Goal: Task Accomplishment & Management: Use online tool/utility

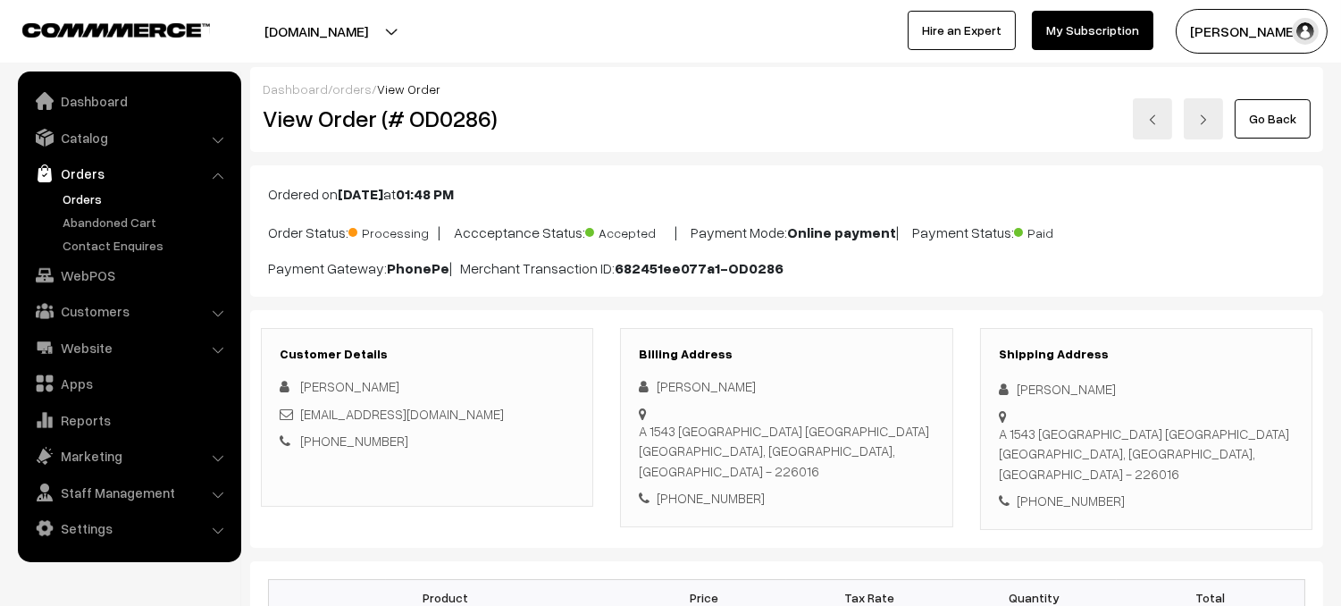
click at [88, 198] on link "Orders" at bounding box center [146, 198] width 177 height 19
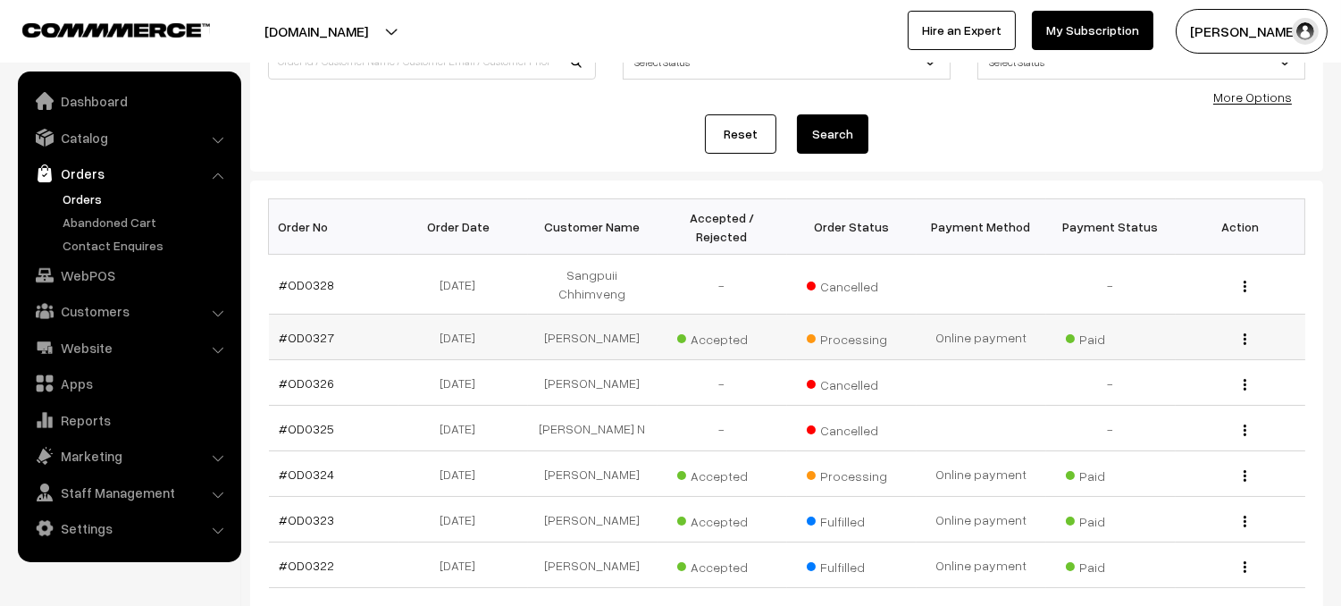
scroll to position [190, 0]
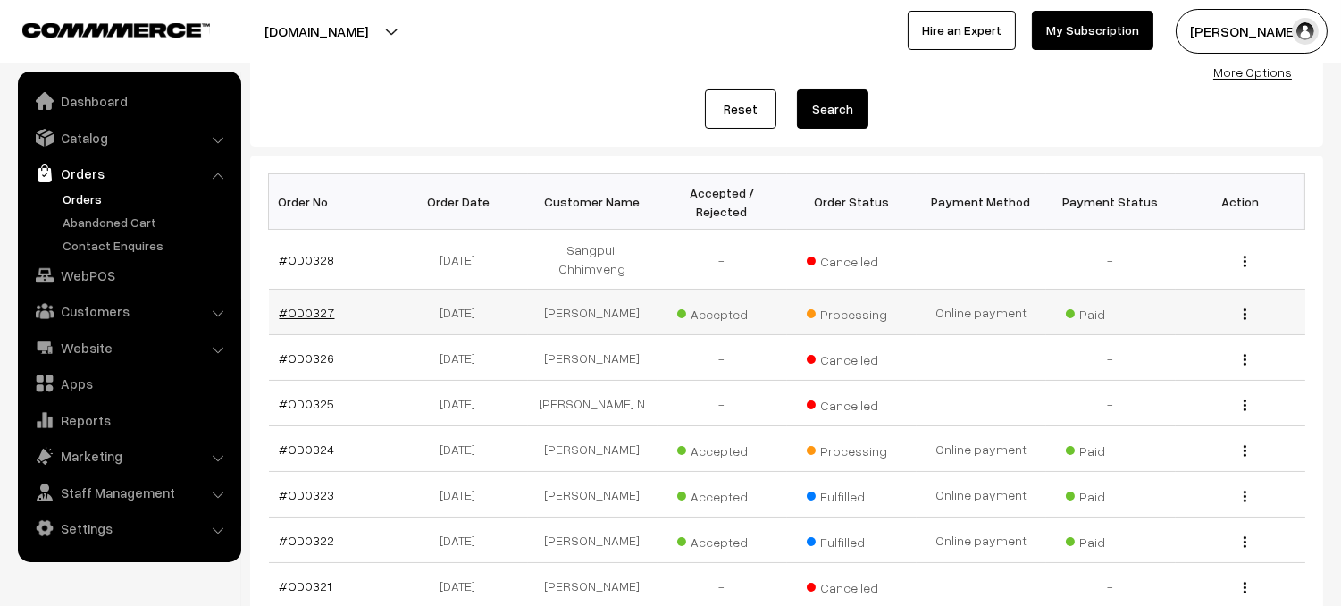
click at [289, 305] on link "#OD0327" at bounding box center [307, 312] width 55 height 15
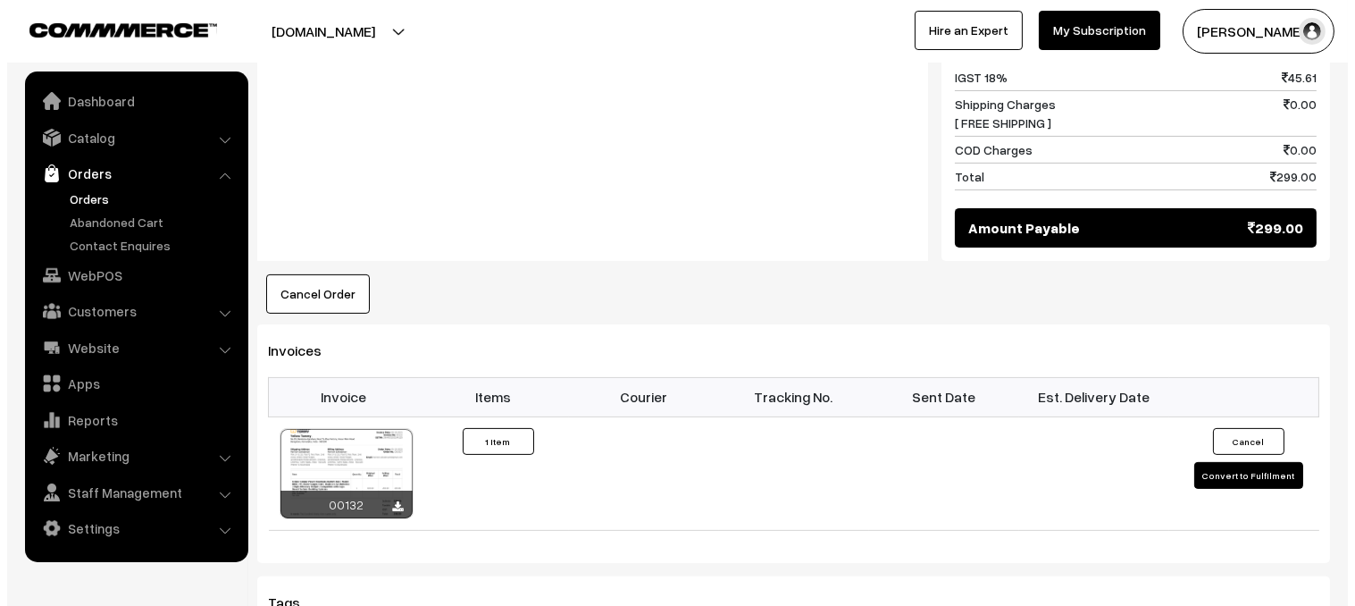
scroll to position [1074, 0]
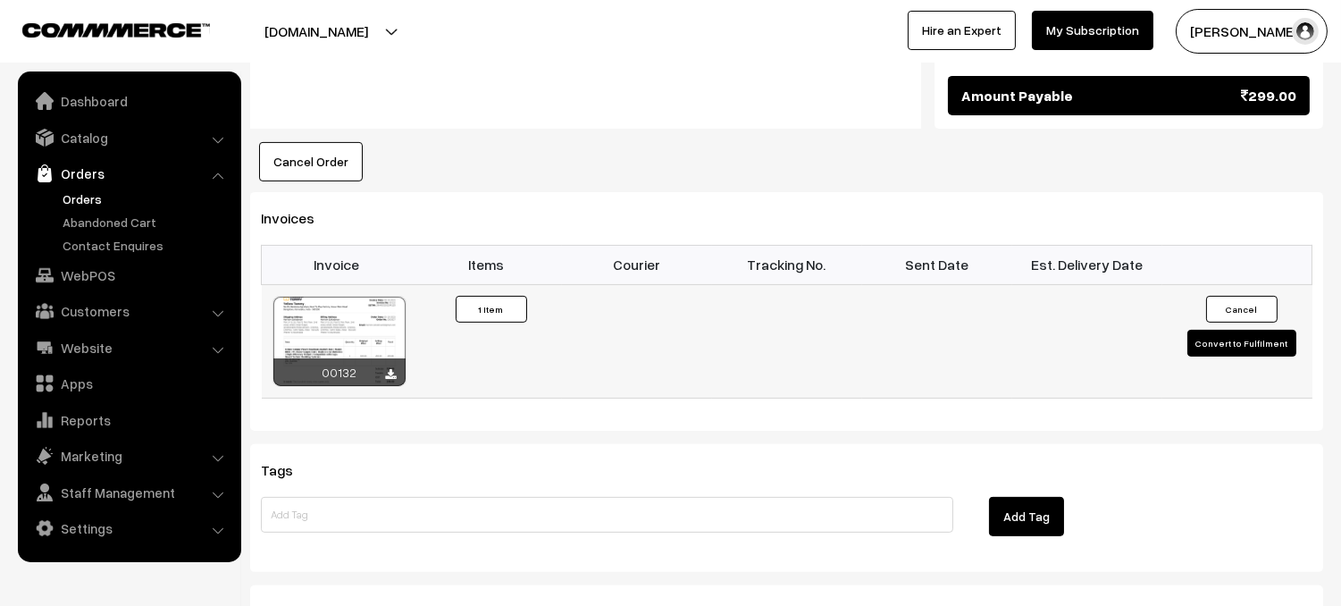
click at [1273, 330] on button "Convert to Fulfilment" at bounding box center [1242, 343] width 109 height 27
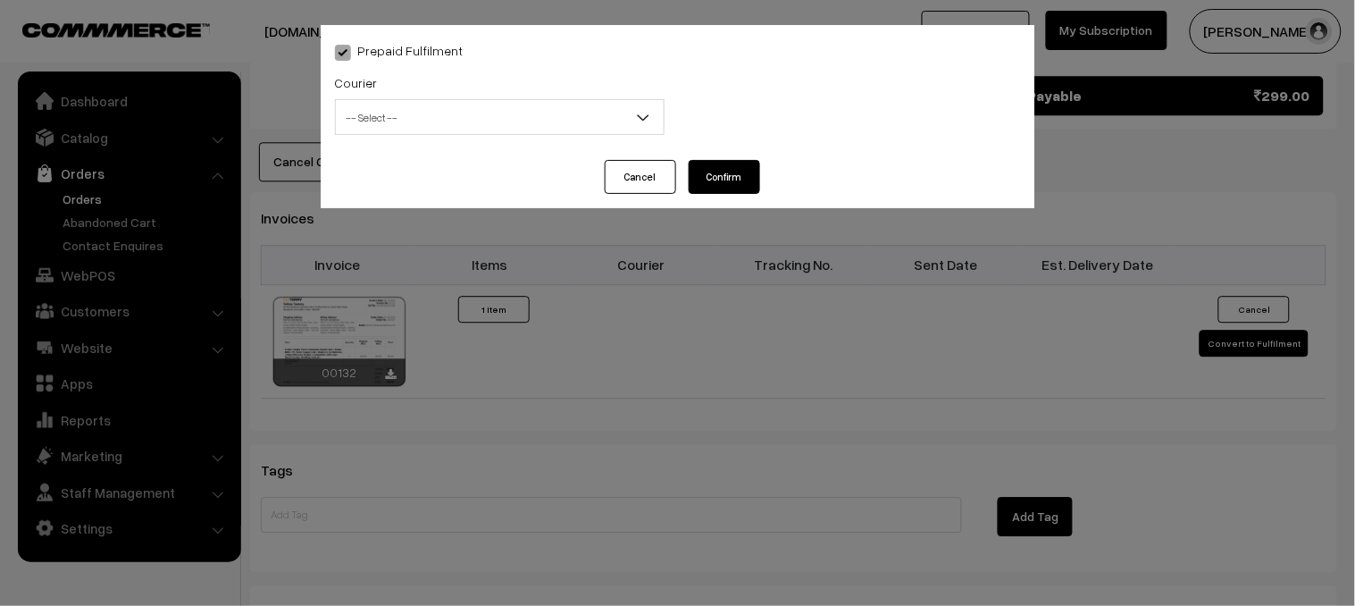
click at [617, 121] on span "-- Select --" at bounding box center [500, 117] width 328 height 31
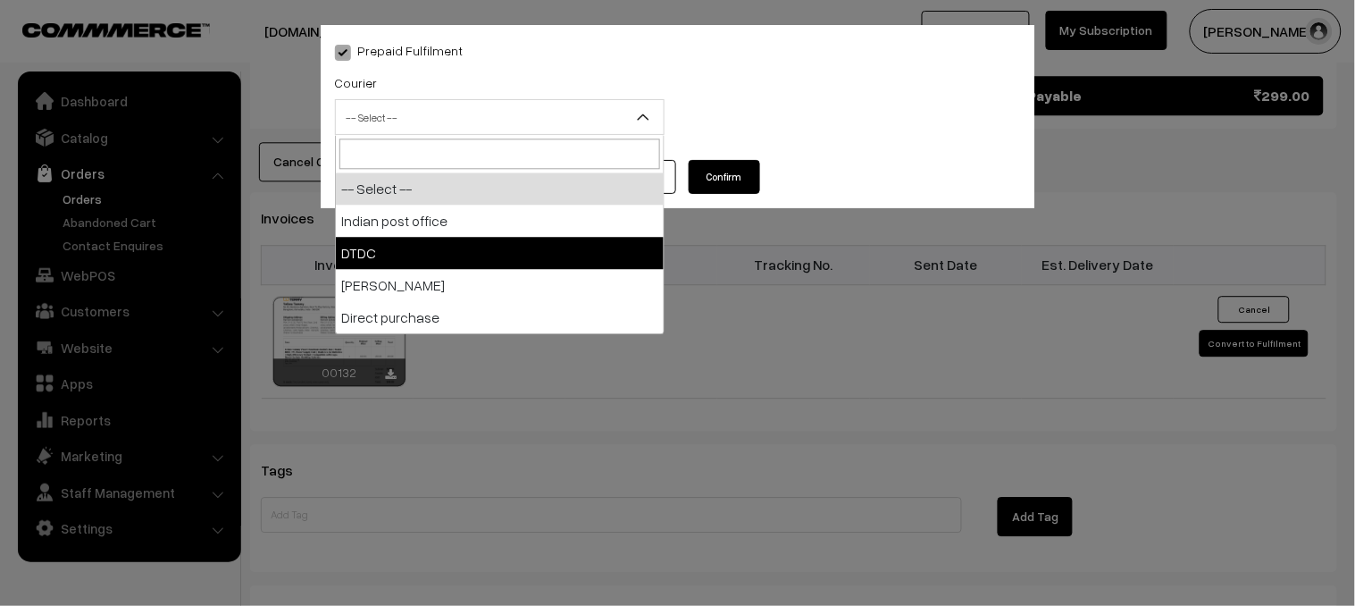
select select "2"
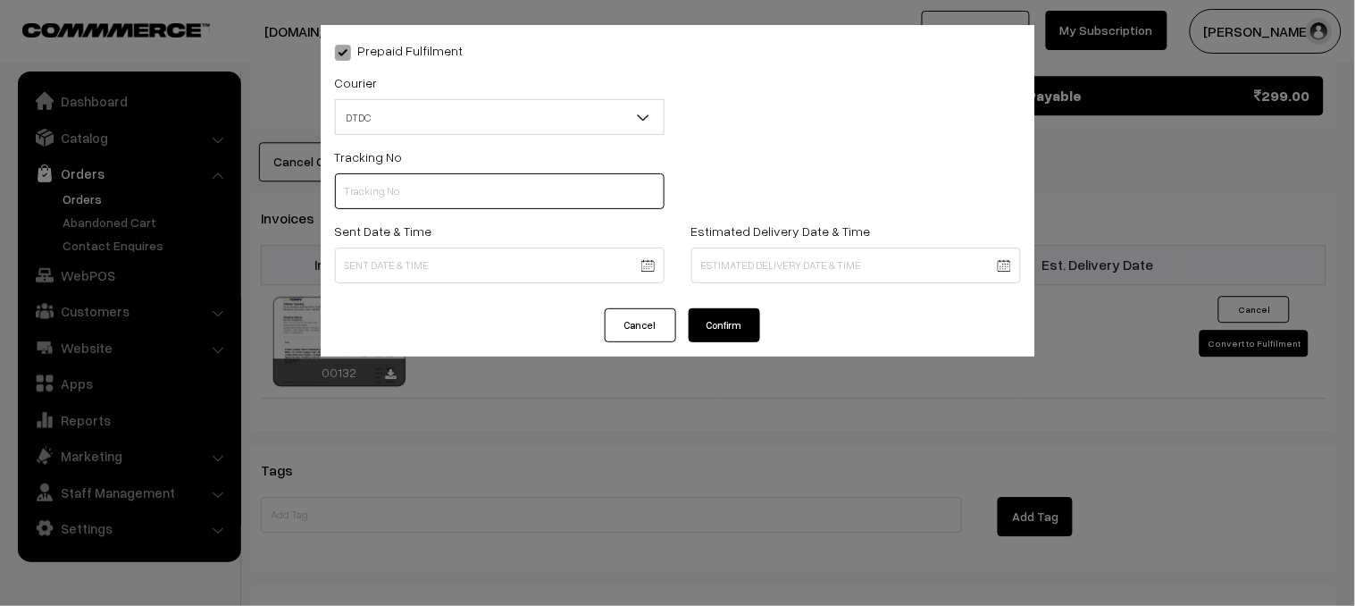
click at [429, 181] on input "text" at bounding box center [500, 191] width 330 height 36
type input "B30174582"
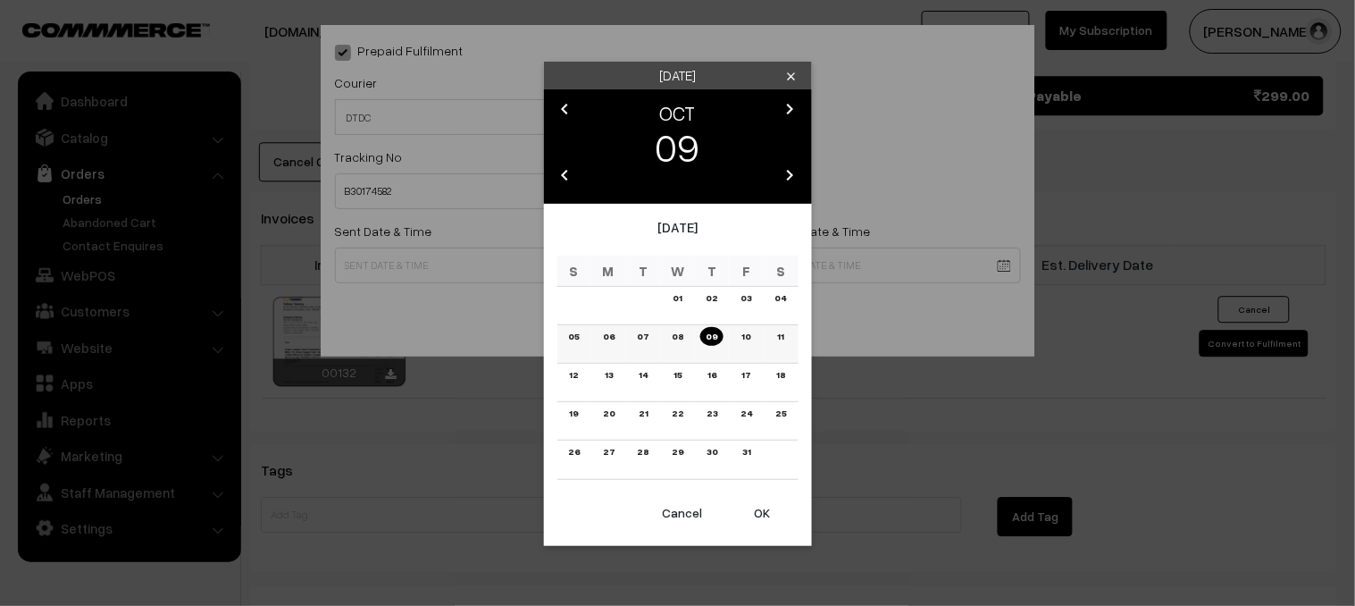
click at [684, 339] on link "08" at bounding box center [678, 336] width 22 height 19
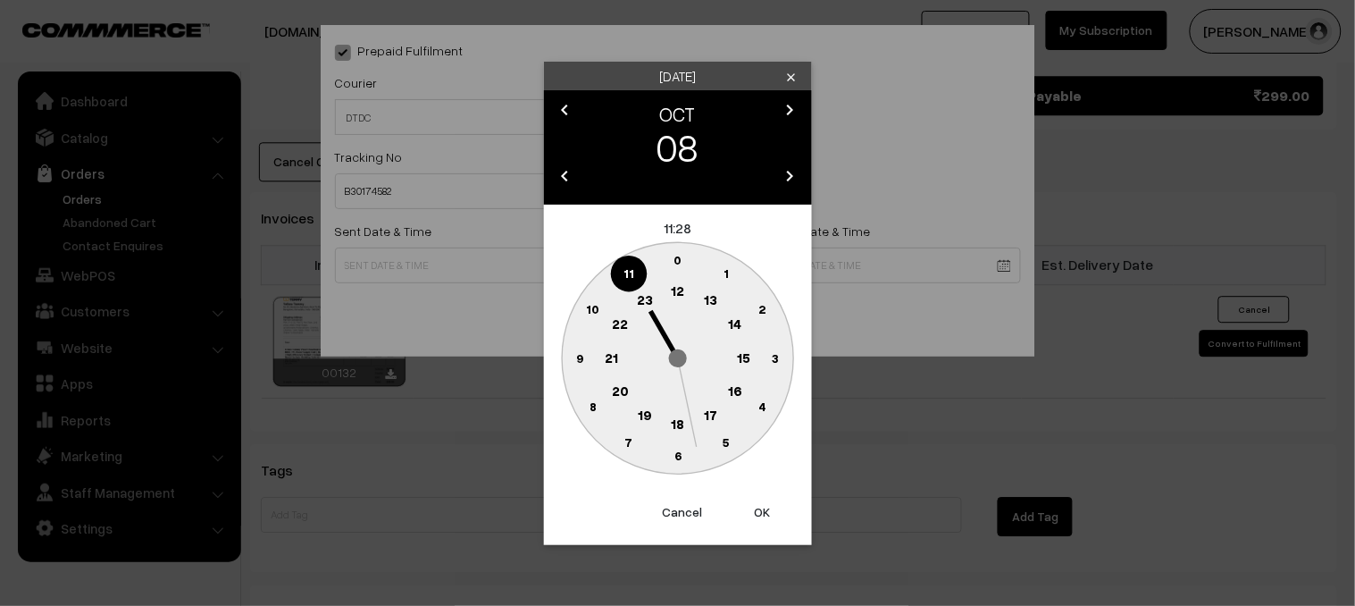
click at [678, 458] on text "6" at bounding box center [678, 455] width 7 height 15
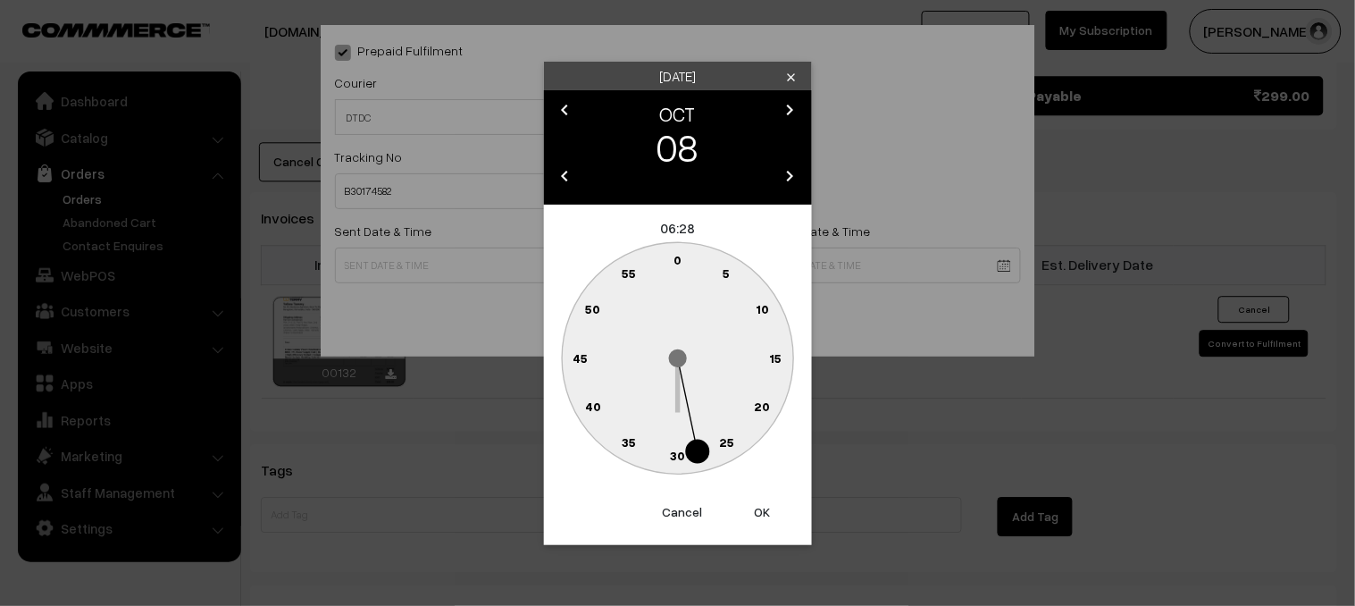
click at [676, 457] on text "30" at bounding box center [677, 455] width 15 height 15
type input "08-10-2025 06:30"
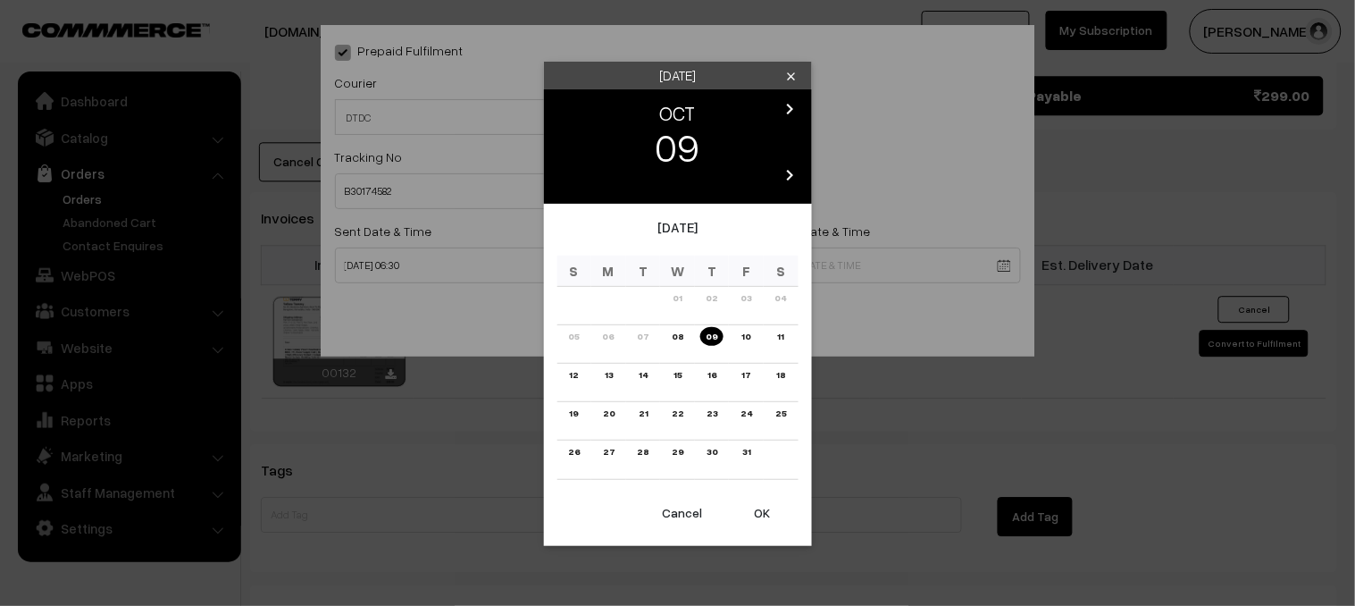
click at [581, 413] on link "19" at bounding box center [575, 413] width 20 height 19
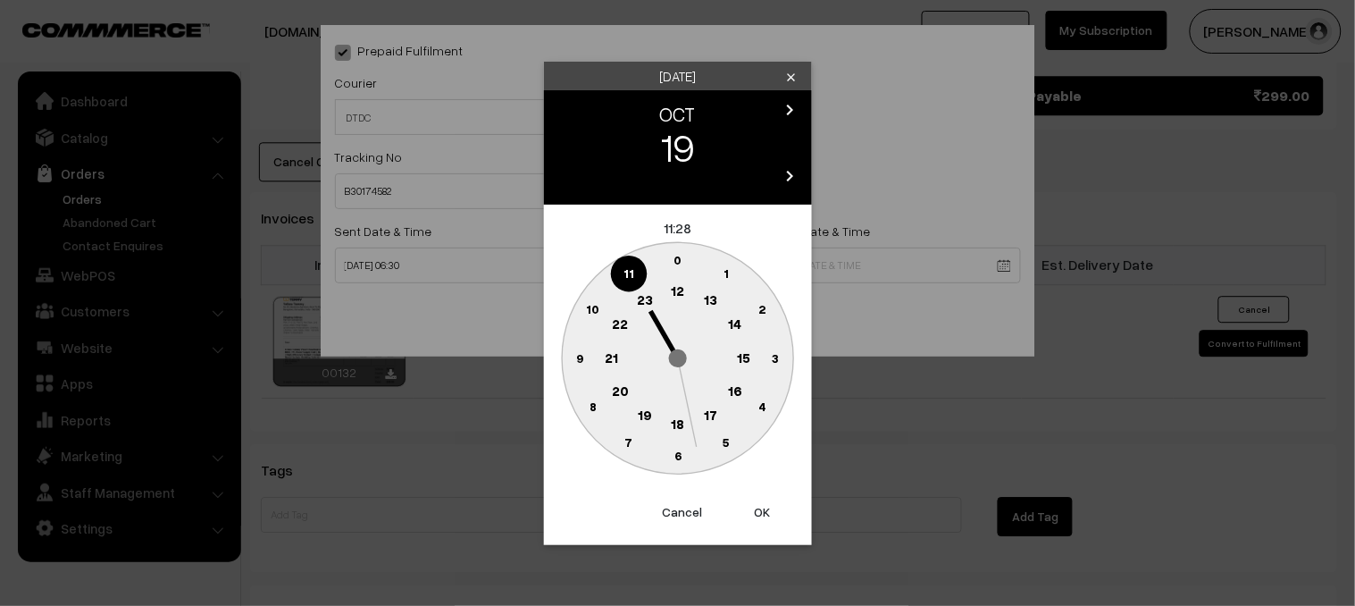
click at [682, 452] on circle at bounding box center [677, 456] width 37 height 36
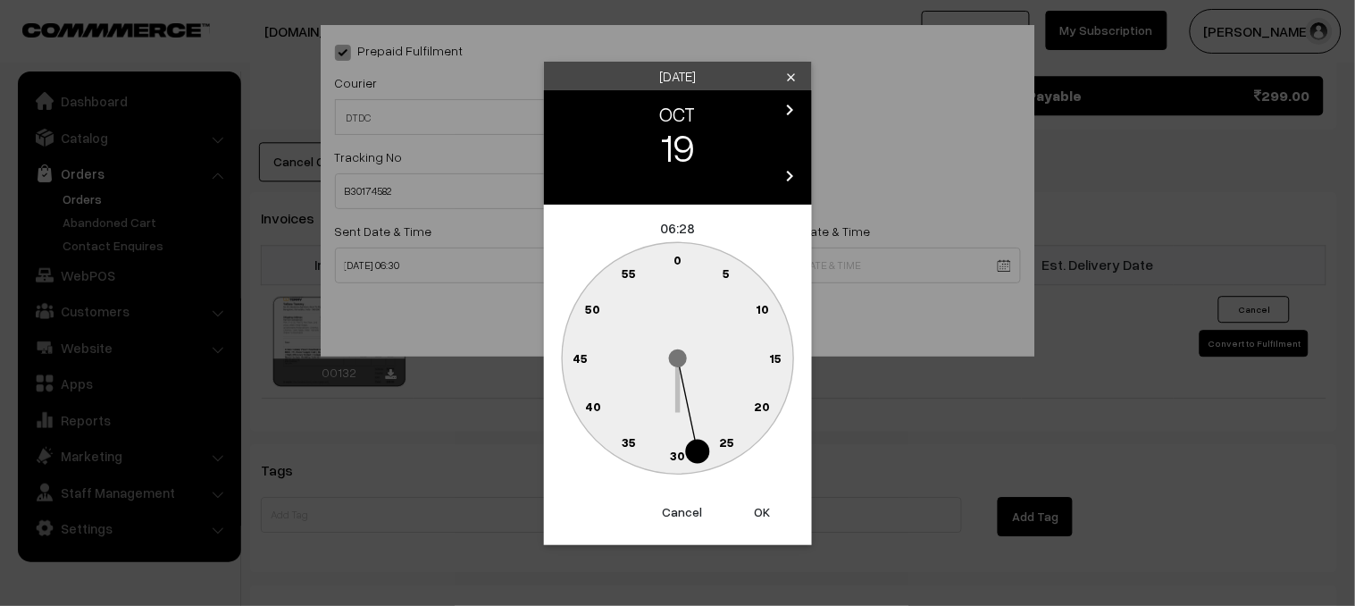
click at [681, 453] on text "30" at bounding box center [677, 455] width 15 height 15
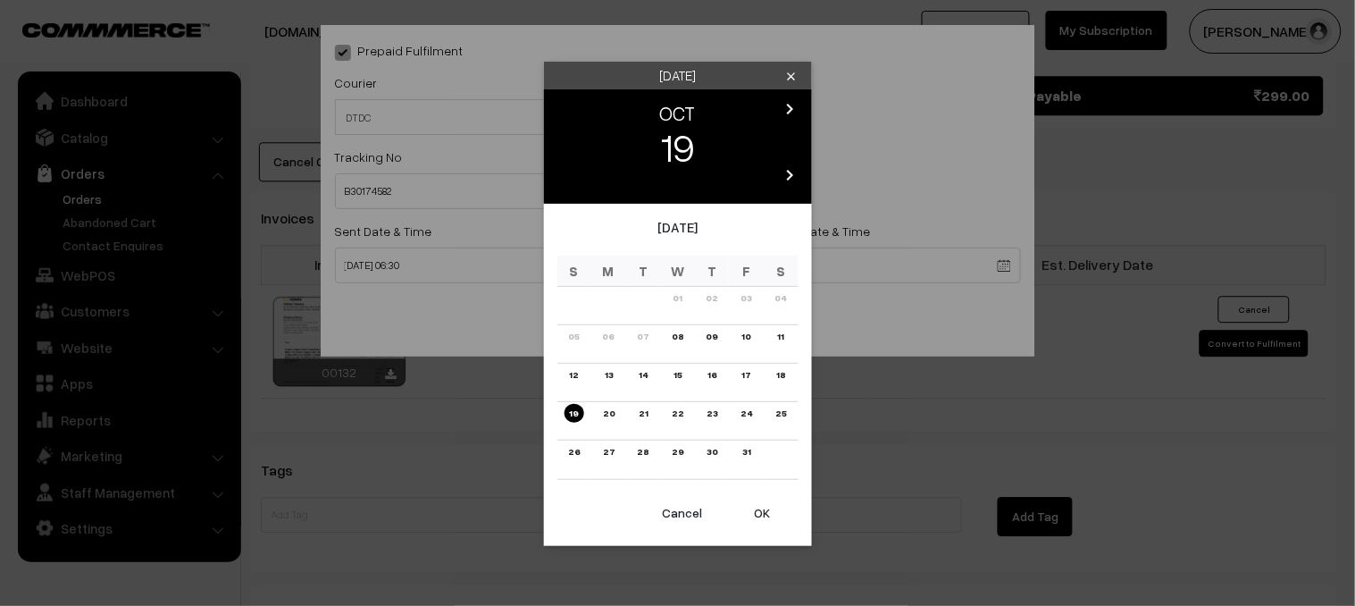
click at [787, 373] on link "18" at bounding box center [781, 374] width 20 height 19
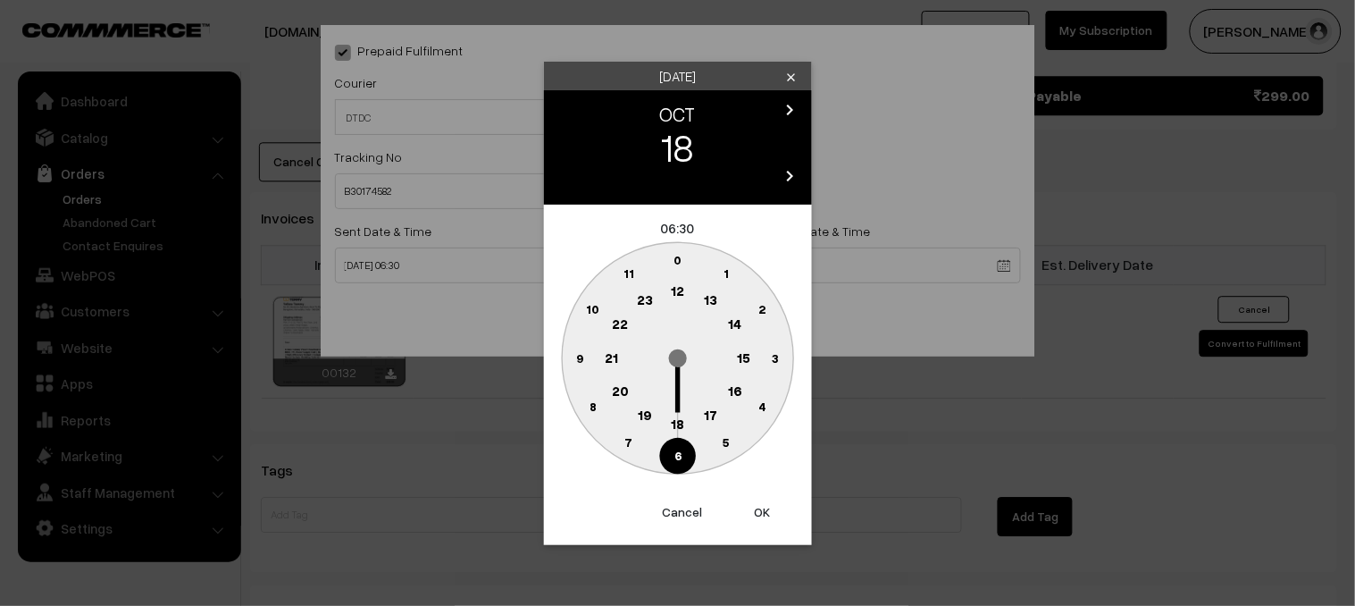
click at [762, 509] on button "OK" at bounding box center [762, 511] width 71 height 39
click at [768, 510] on button "OK" at bounding box center [762, 511] width 71 height 39
type input "18-10-2025 06:30"
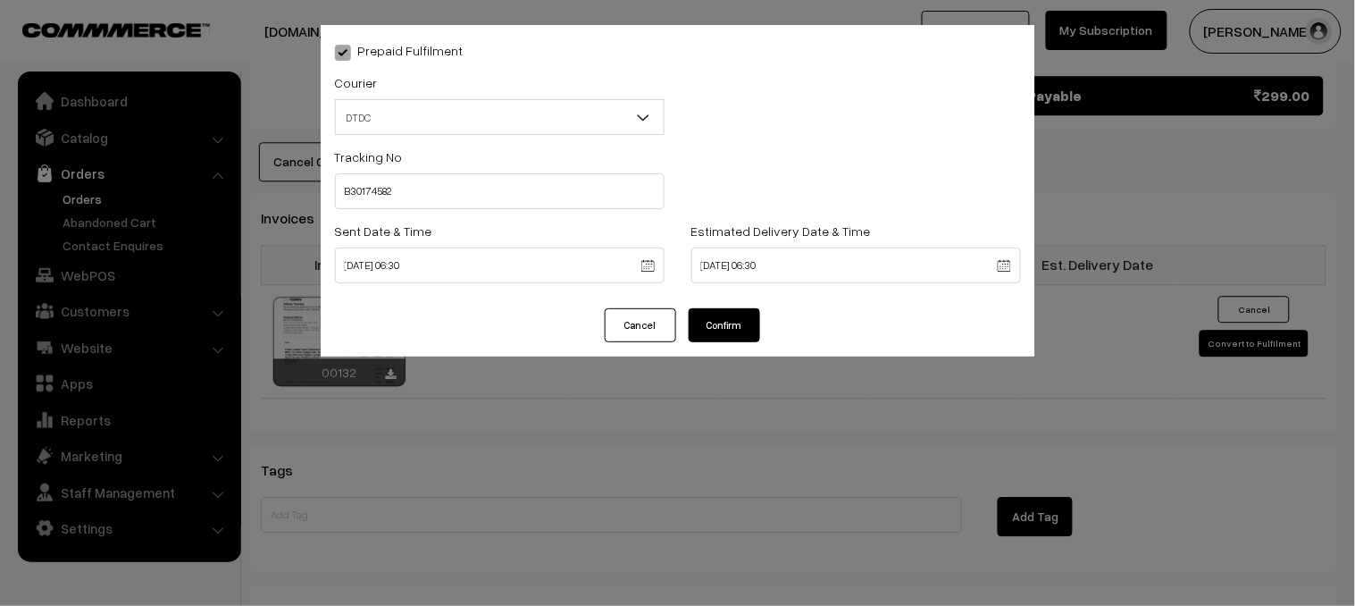
click at [734, 319] on button "Confirm" at bounding box center [724, 325] width 71 height 34
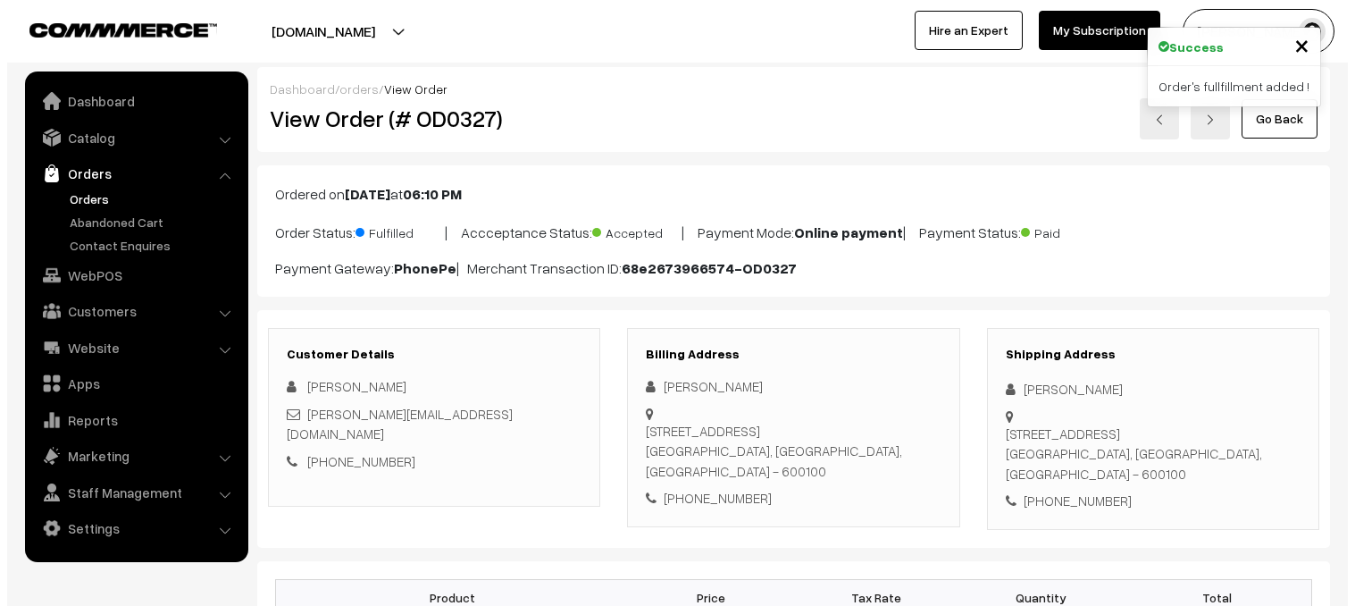
scroll to position [1074, 0]
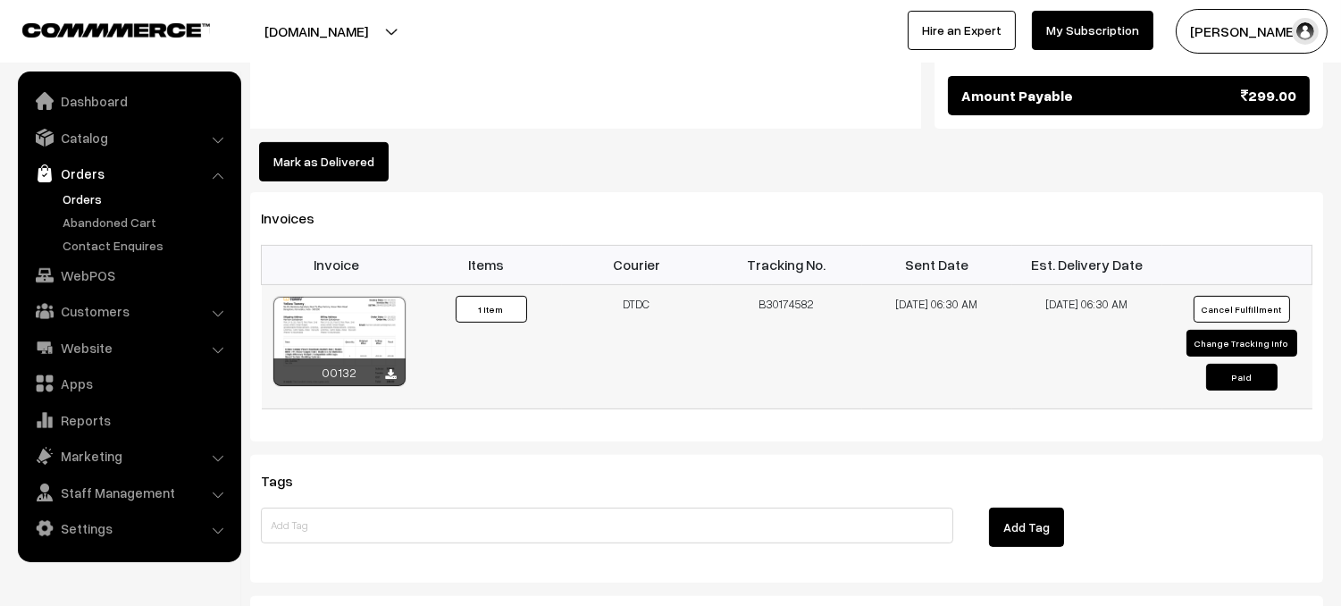
click at [1256, 330] on button "Change Tracking Info" at bounding box center [1242, 343] width 111 height 27
select select "2"
type input "B30174582"
type input "[DATE] 06:30"
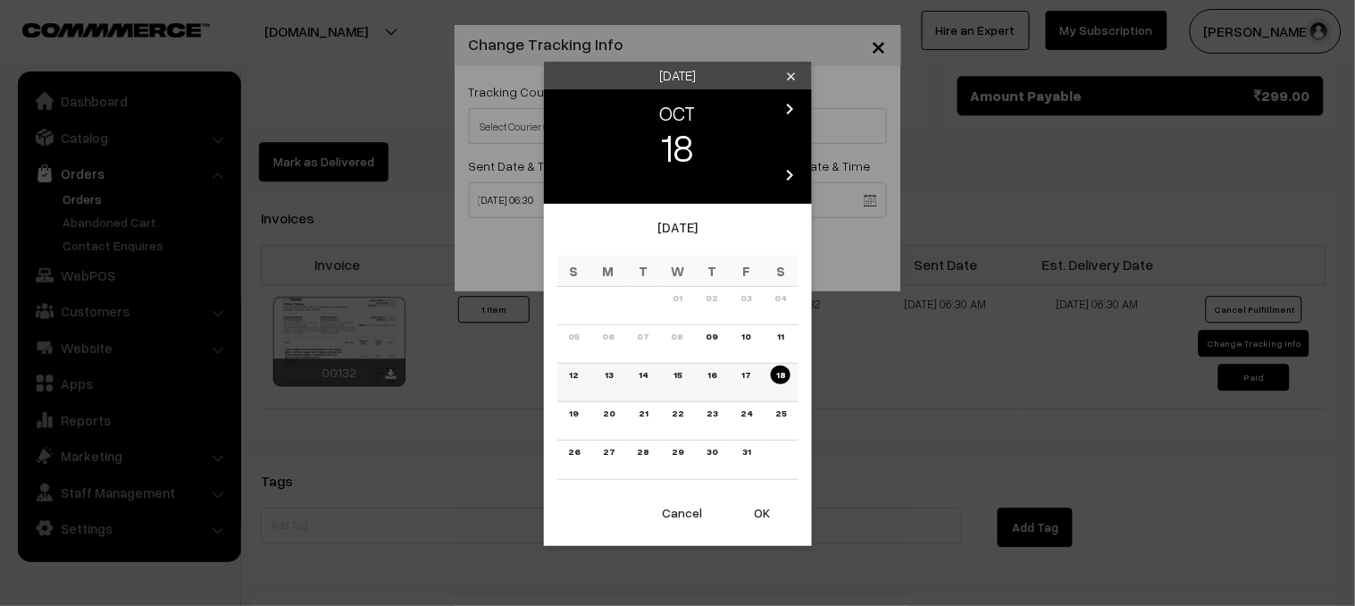
click at [576, 377] on link "12" at bounding box center [575, 374] width 20 height 19
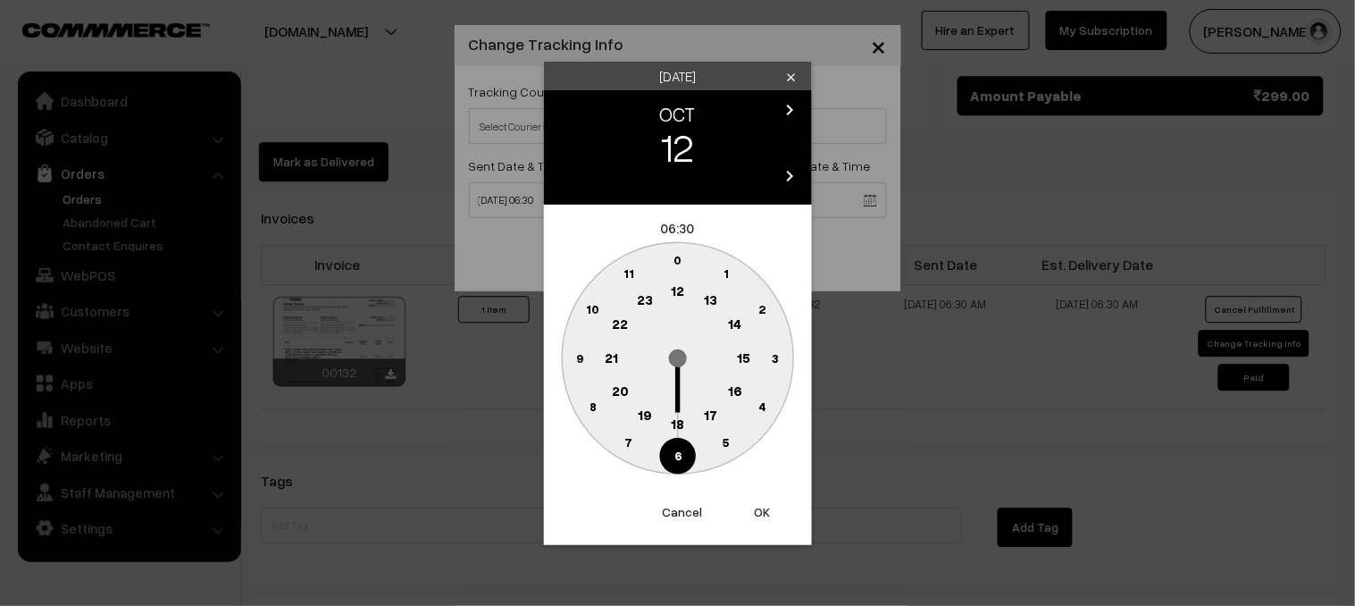
click at [878, 422] on div "Sunday clear chevron_left OCT chevron_right 12 chevron_left 2025 chevron_right …" at bounding box center [677, 303] width 1355 height 606
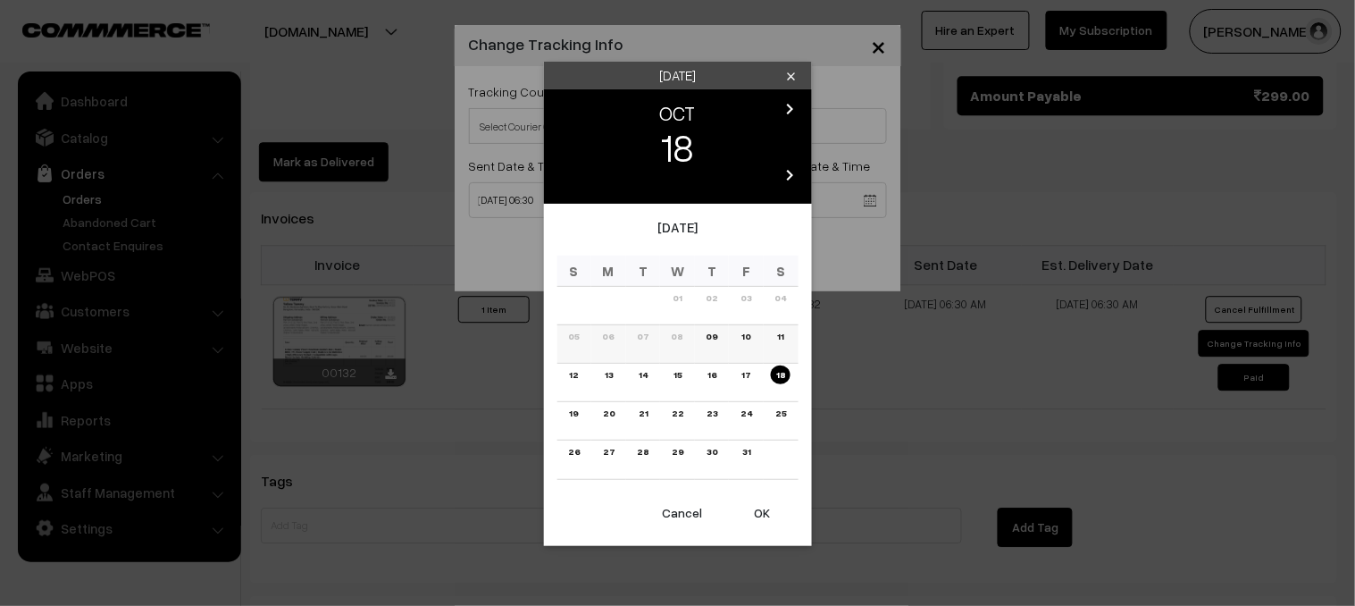
click at [785, 336] on link "11" at bounding box center [780, 336] width 17 height 19
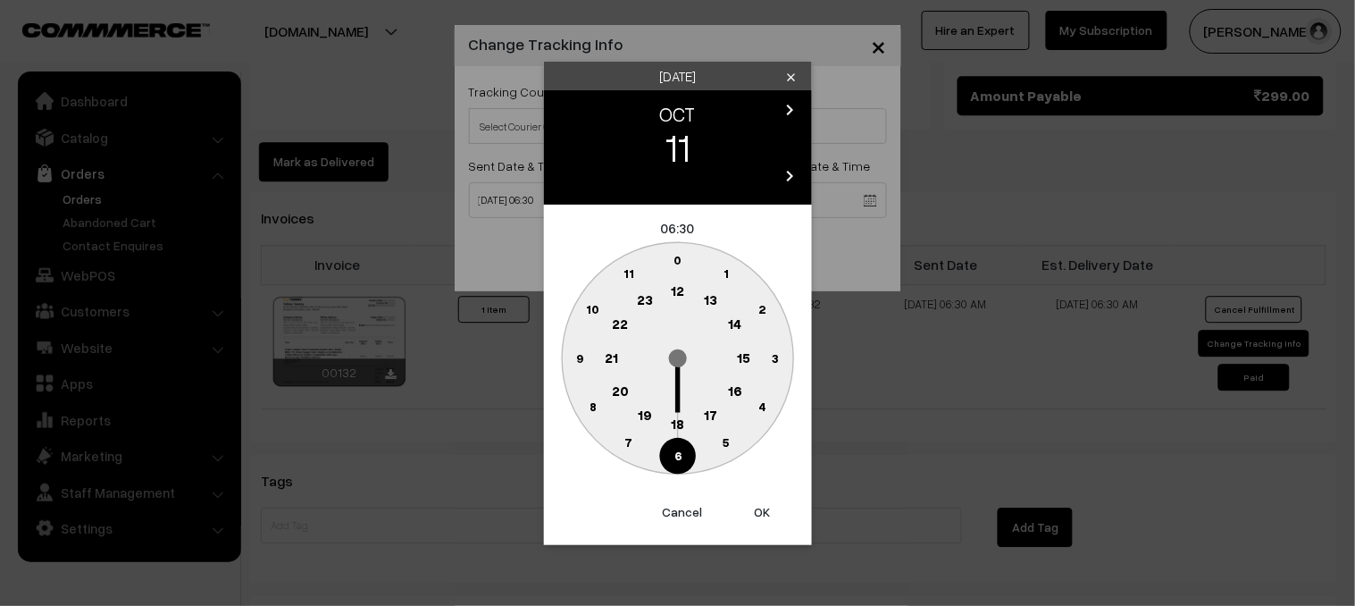
click at [762, 511] on button "OK" at bounding box center [762, 511] width 71 height 39
type input "11-10-2025 06:30"
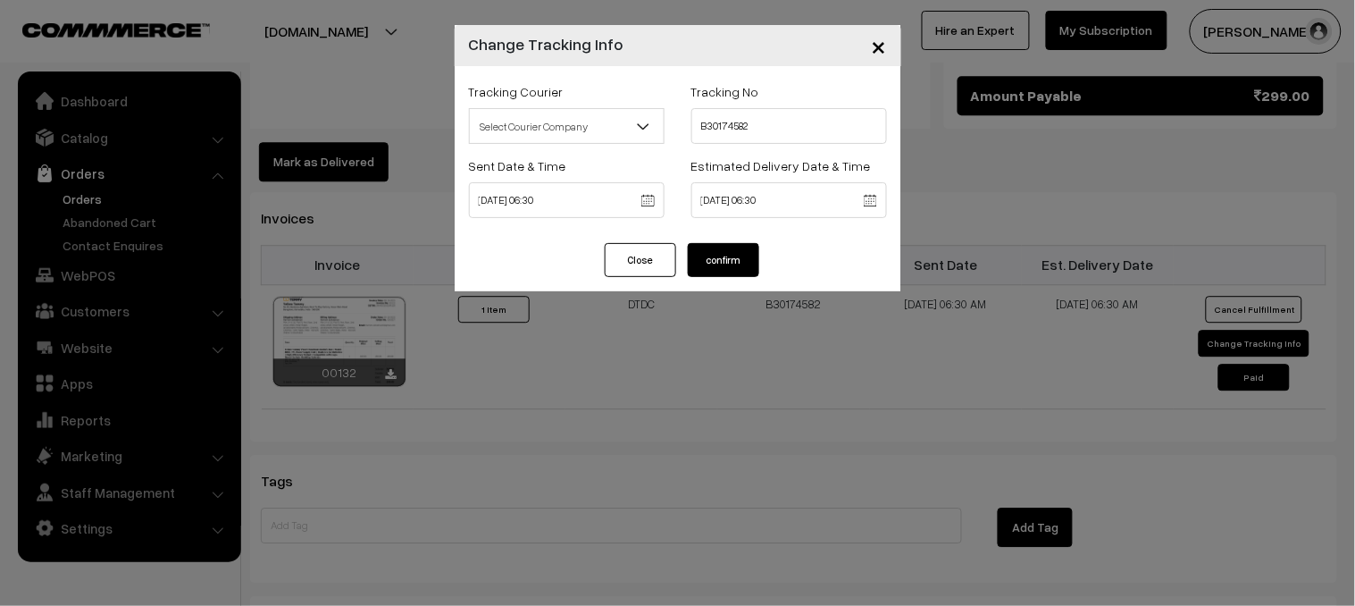
click at [738, 259] on button "confirm" at bounding box center [723, 260] width 71 height 34
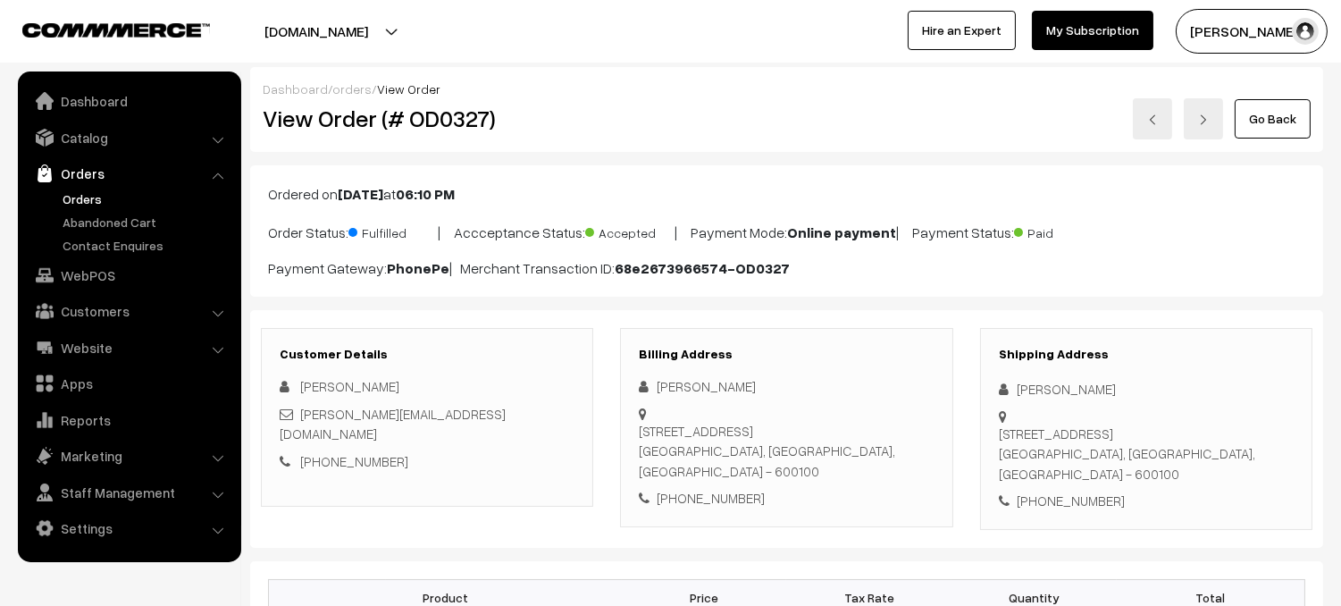
click at [83, 190] on link "Orders" at bounding box center [146, 198] width 177 height 19
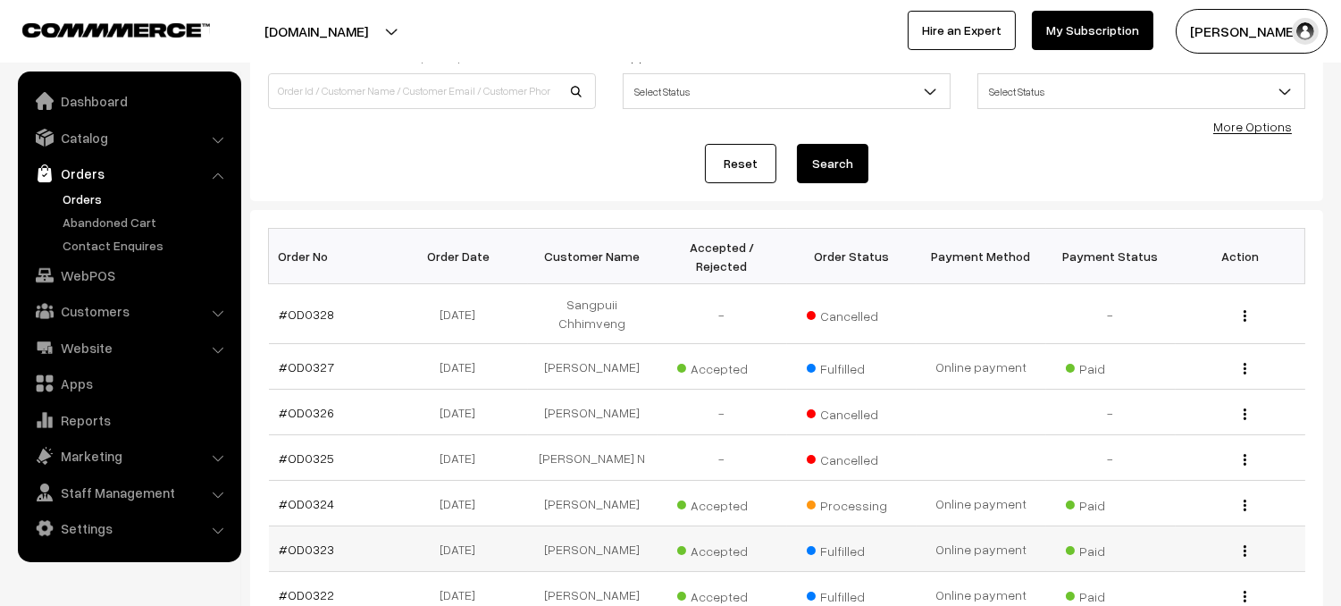
scroll to position [156, 0]
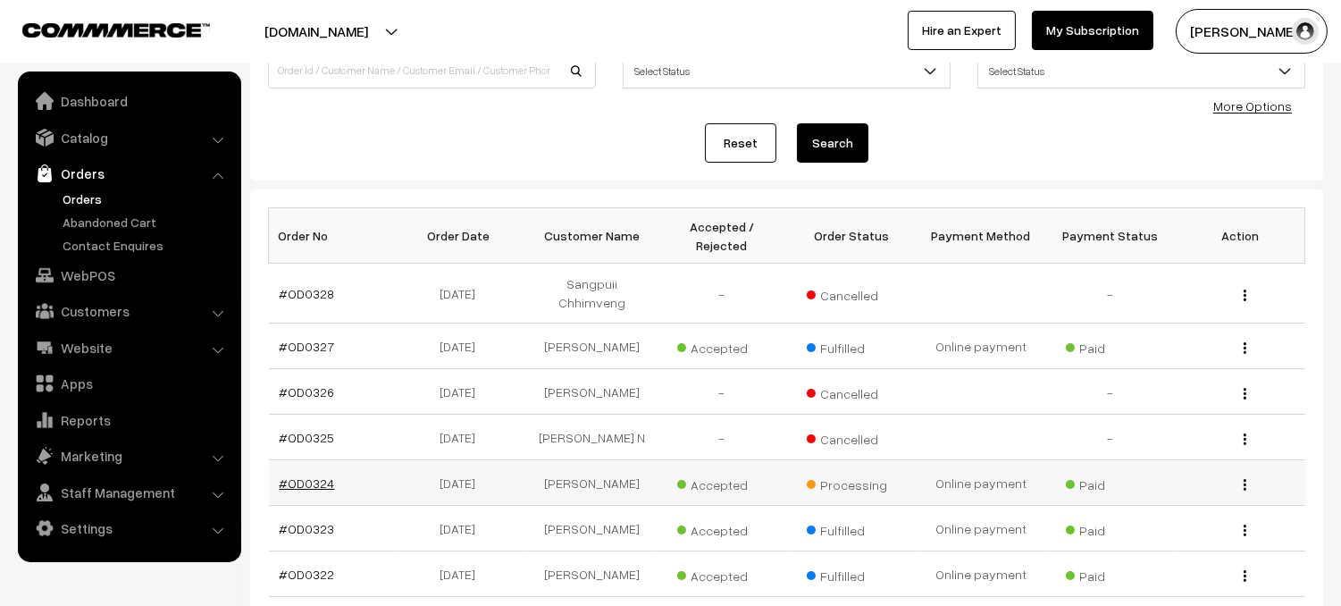
click at [306, 475] on link "#OD0324" at bounding box center [307, 482] width 55 height 15
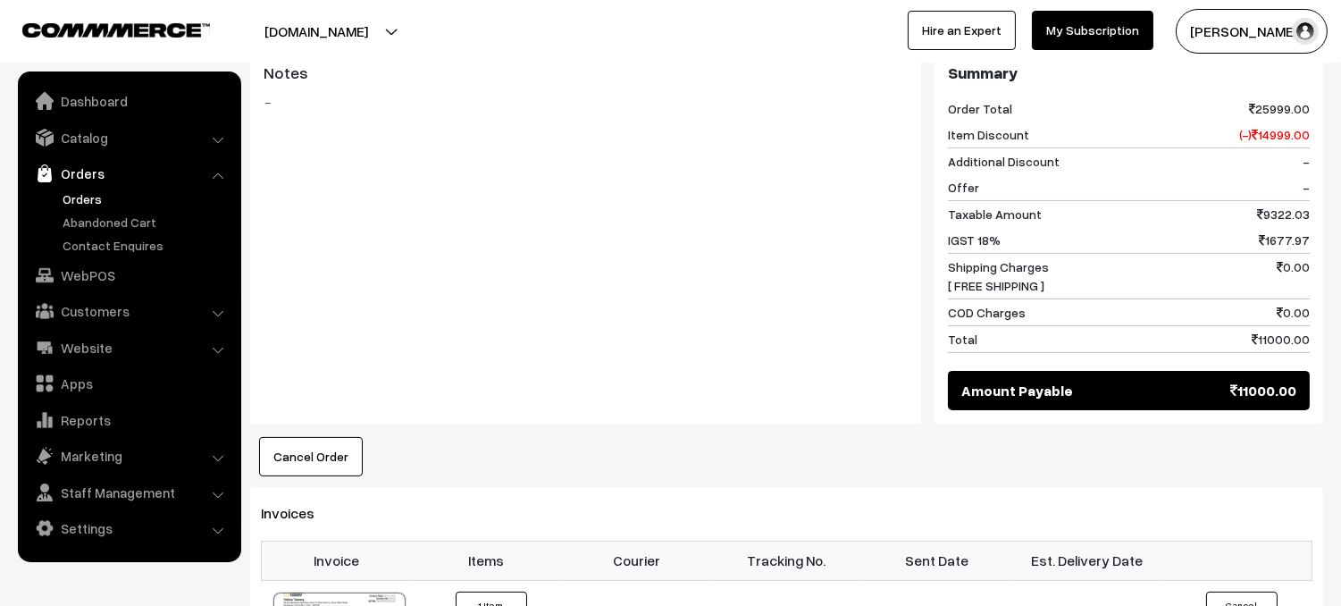
scroll to position [1095, 0]
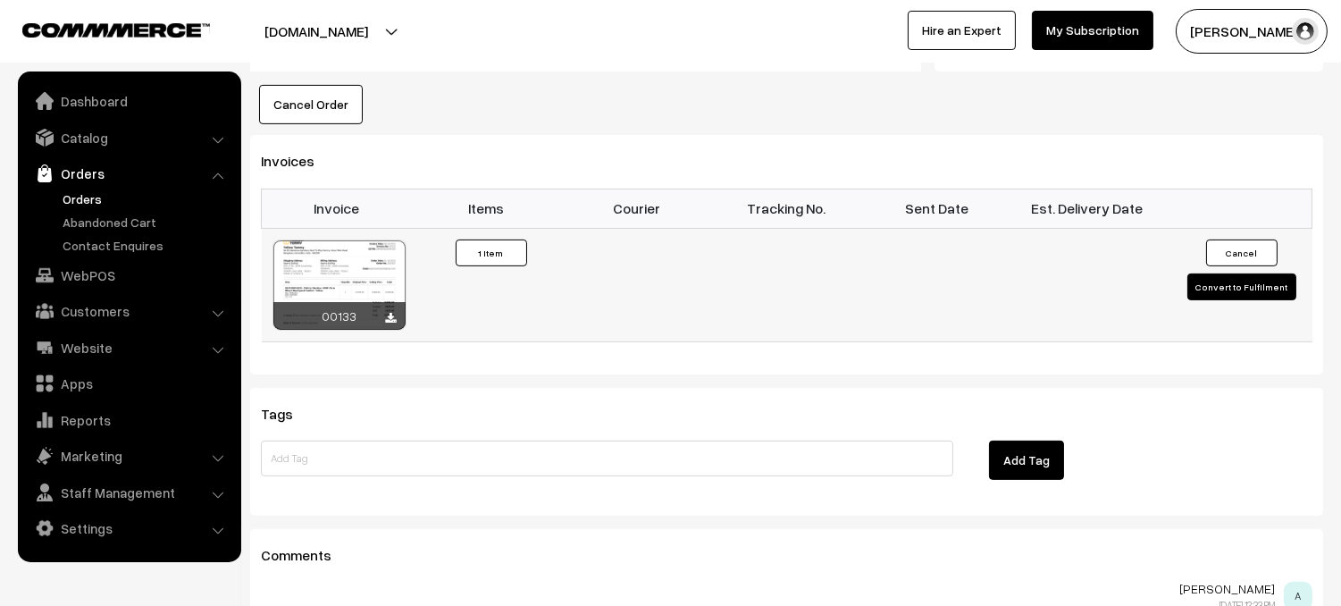
click at [1243, 273] on button "Convert to Fulfilment" at bounding box center [1242, 286] width 109 height 27
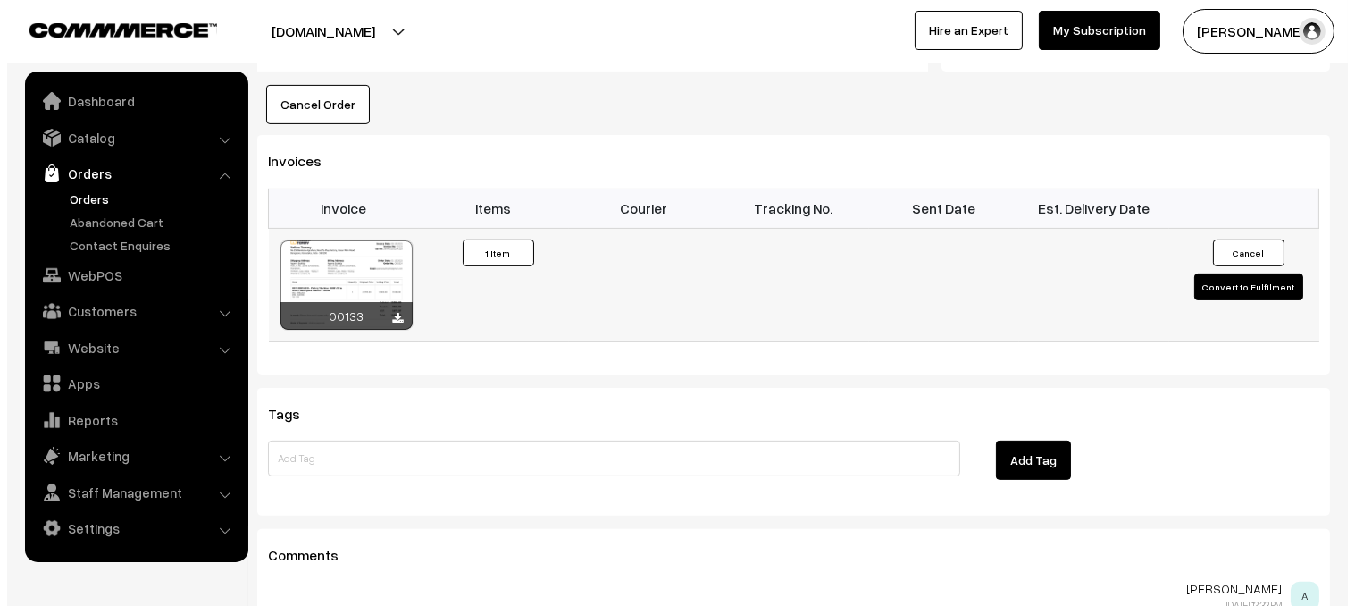
scroll to position [1096, 0]
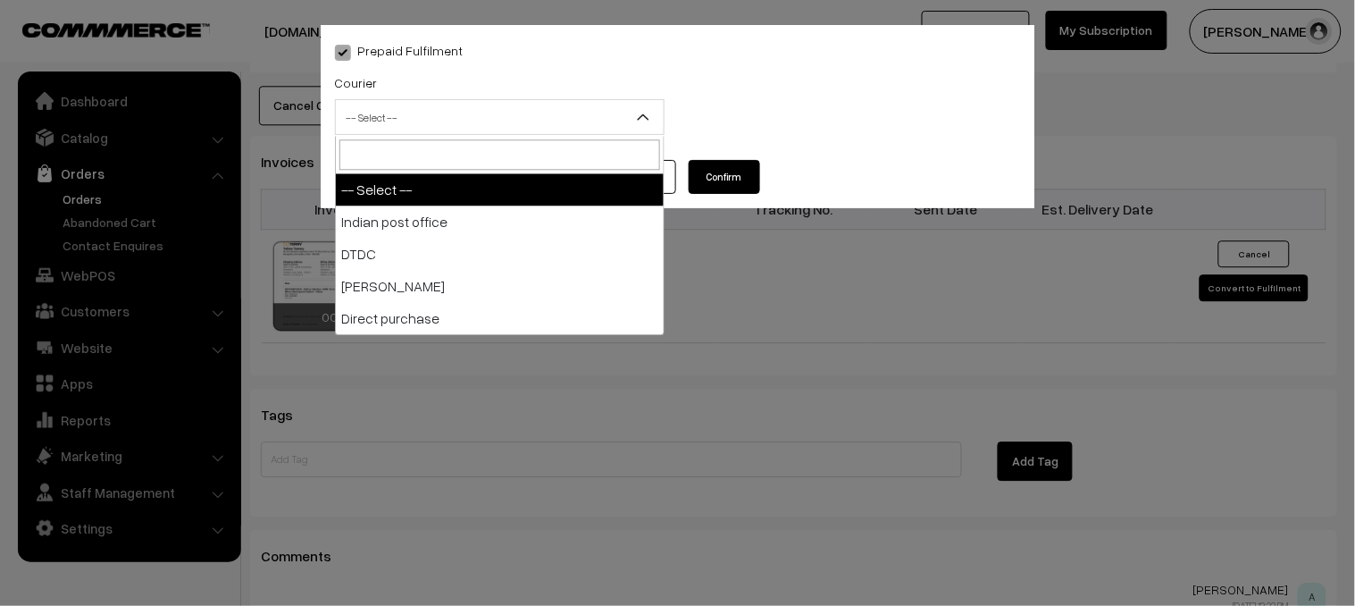
click at [597, 121] on span "-- Select --" at bounding box center [500, 117] width 328 height 31
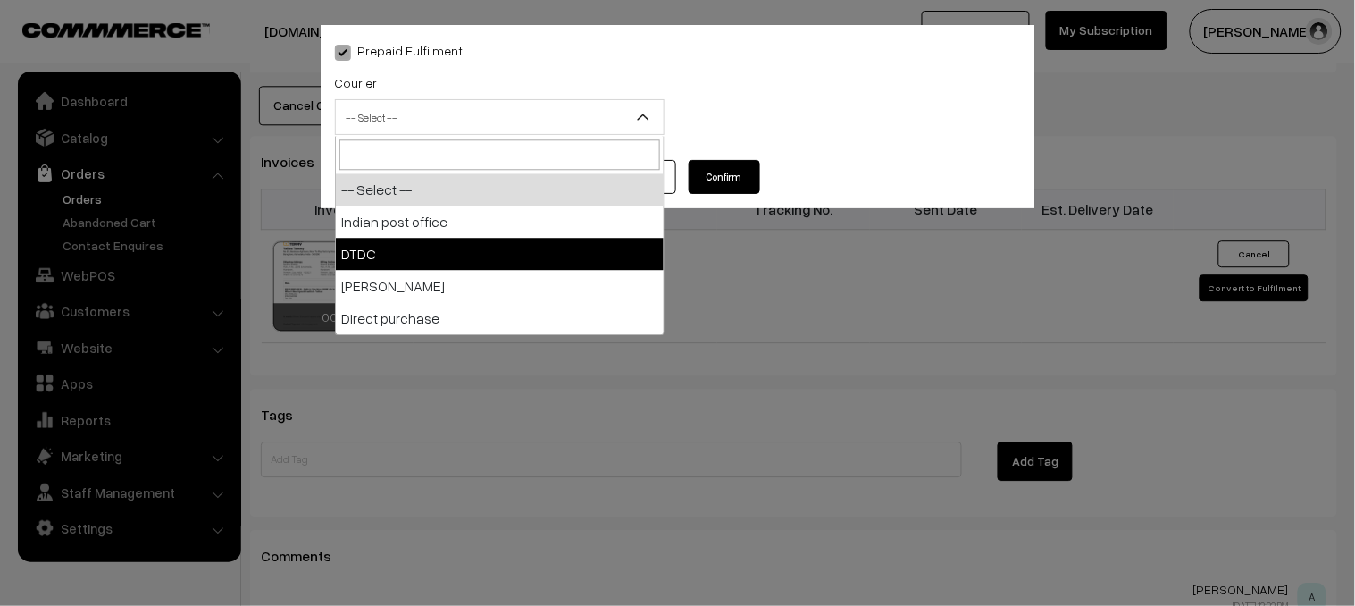
select select "2"
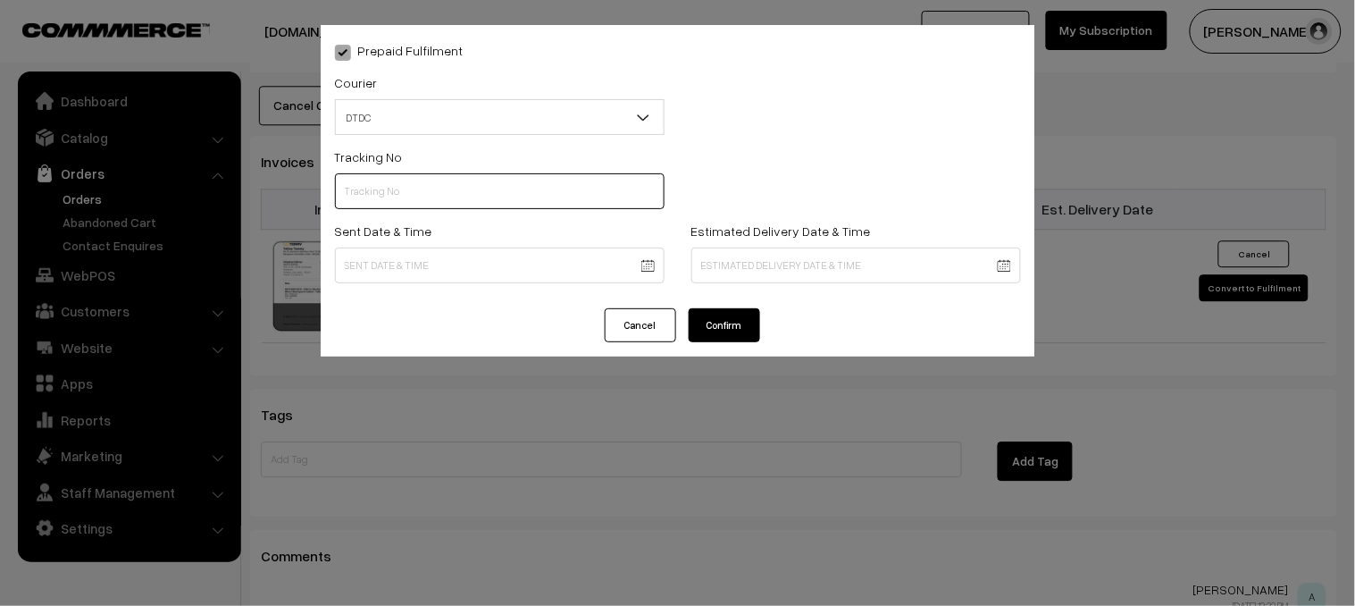
click at [426, 197] on input "text" at bounding box center [500, 191] width 330 height 36
type input "D3502057646"
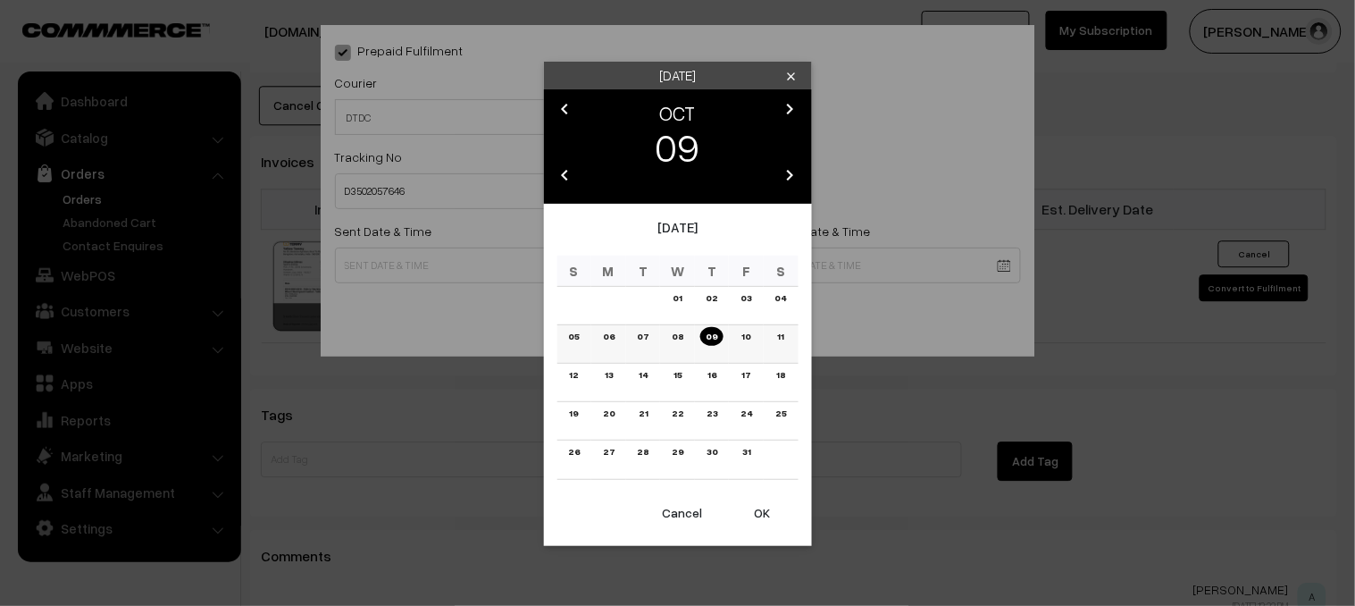
click at [674, 335] on link "08" at bounding box center [678, 336] width 22 height 19
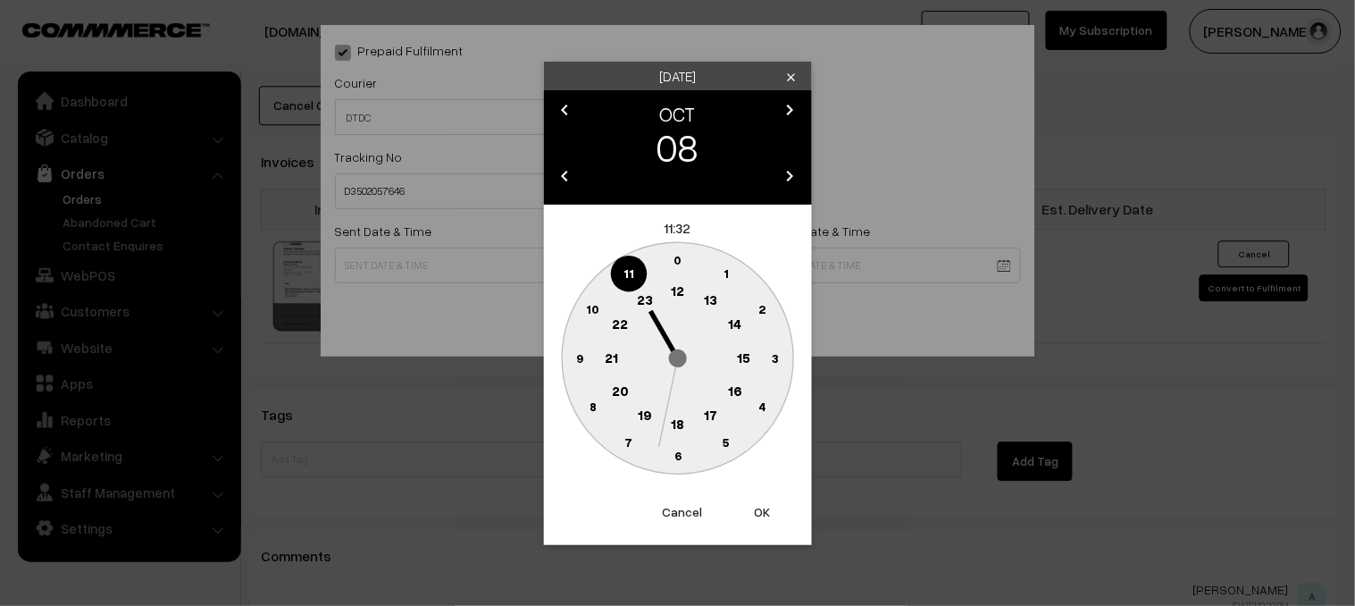
click at [679, 457] on text "6" at bounding box center [678, 455] width 7 height 15
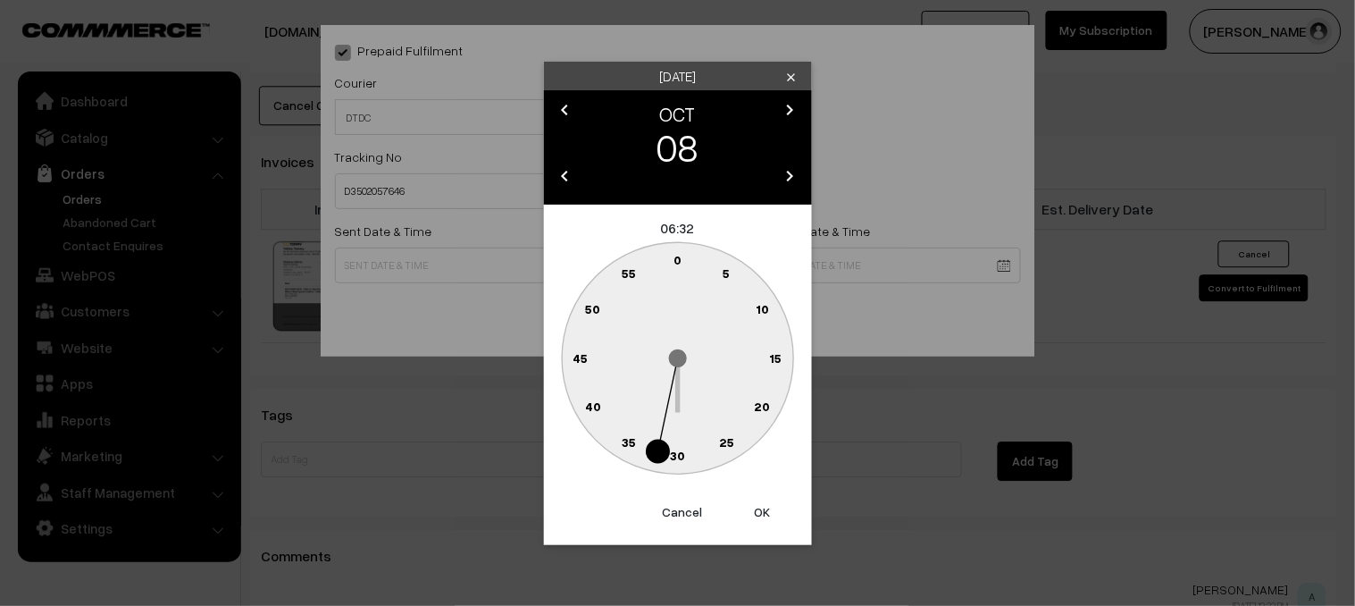
click at [682, 457] on text "30" at bounding box center [677, 455] width 15 height 15
type input "08-10-2025 06:30"
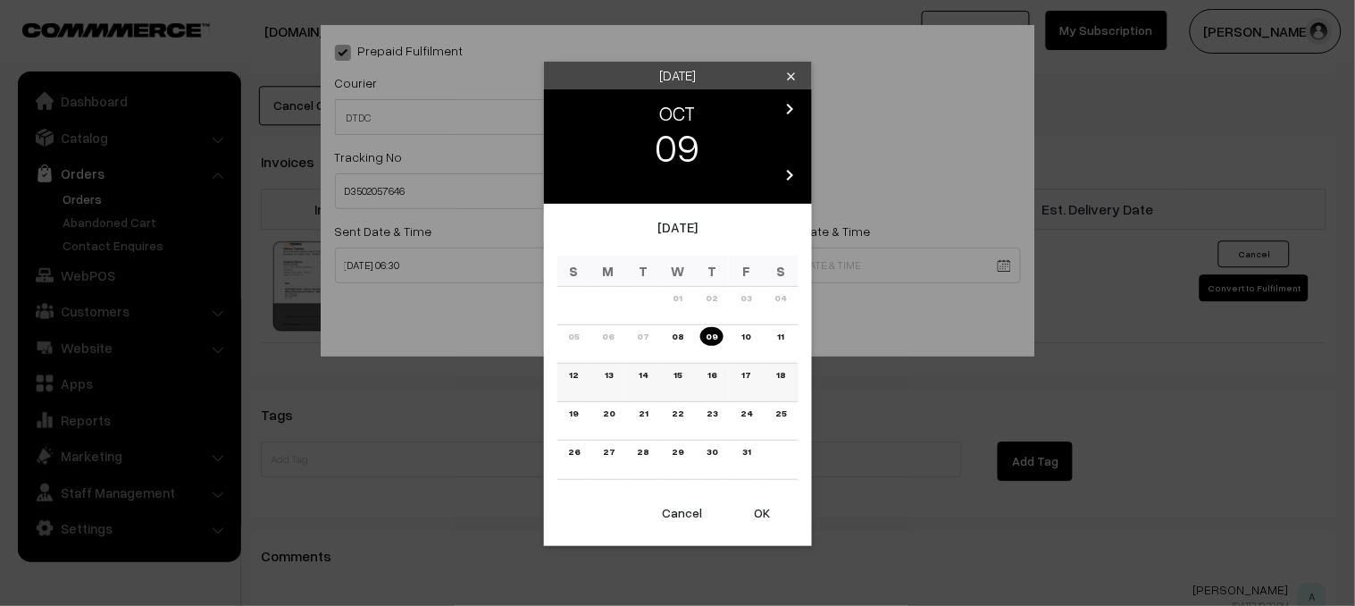
click at [572, 372] on link "12" at bounding box center [575, 374] width 20 height 19
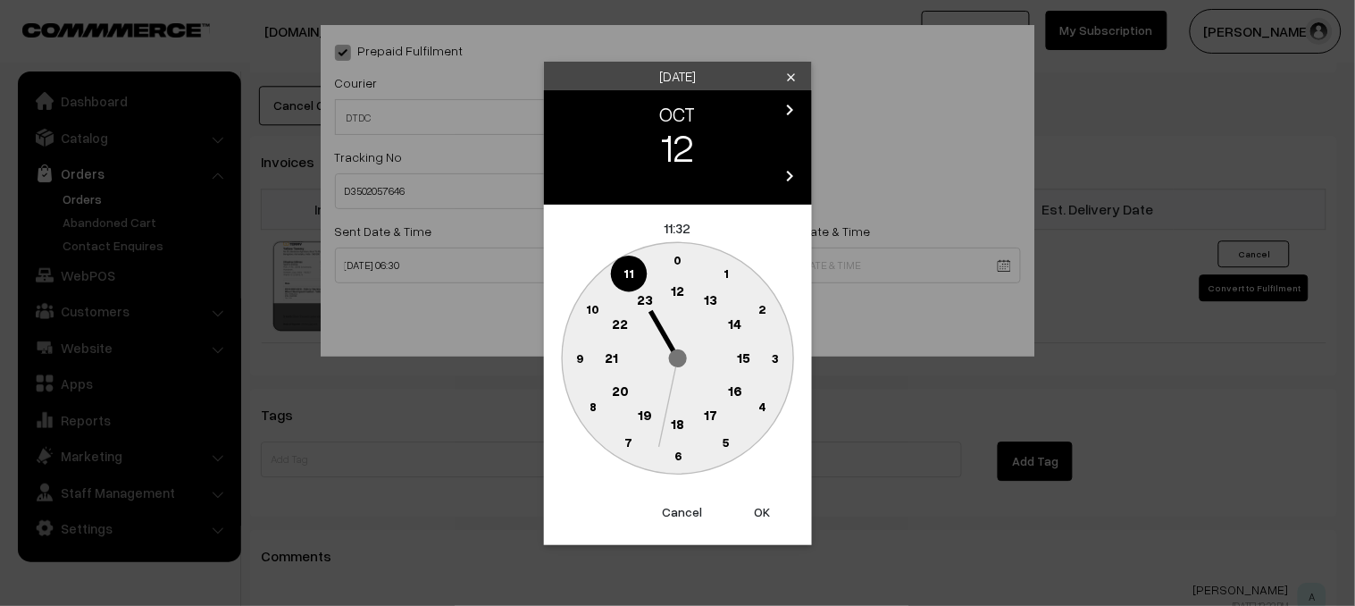
click at [683, 453] on circle at bounding box center [677, 456] width 37 height 36
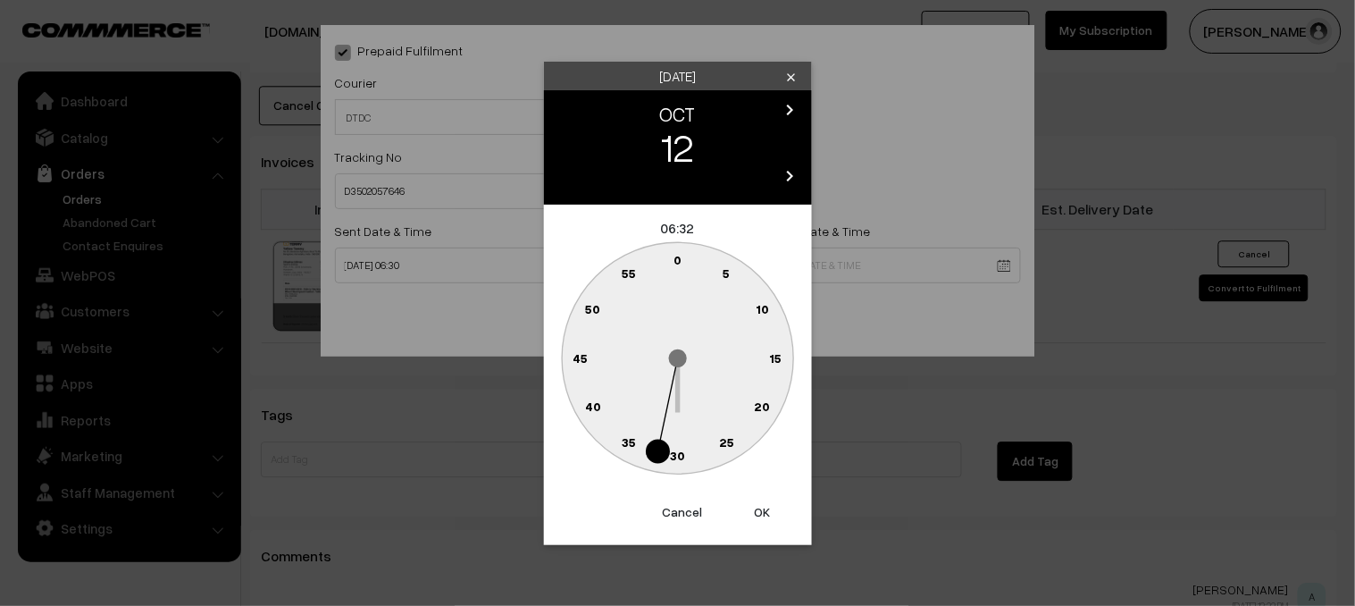
click at [683, 453] on text "30" at bounding box center [677, 455] width 15 height 15
type input "12-10-2025 06:30"
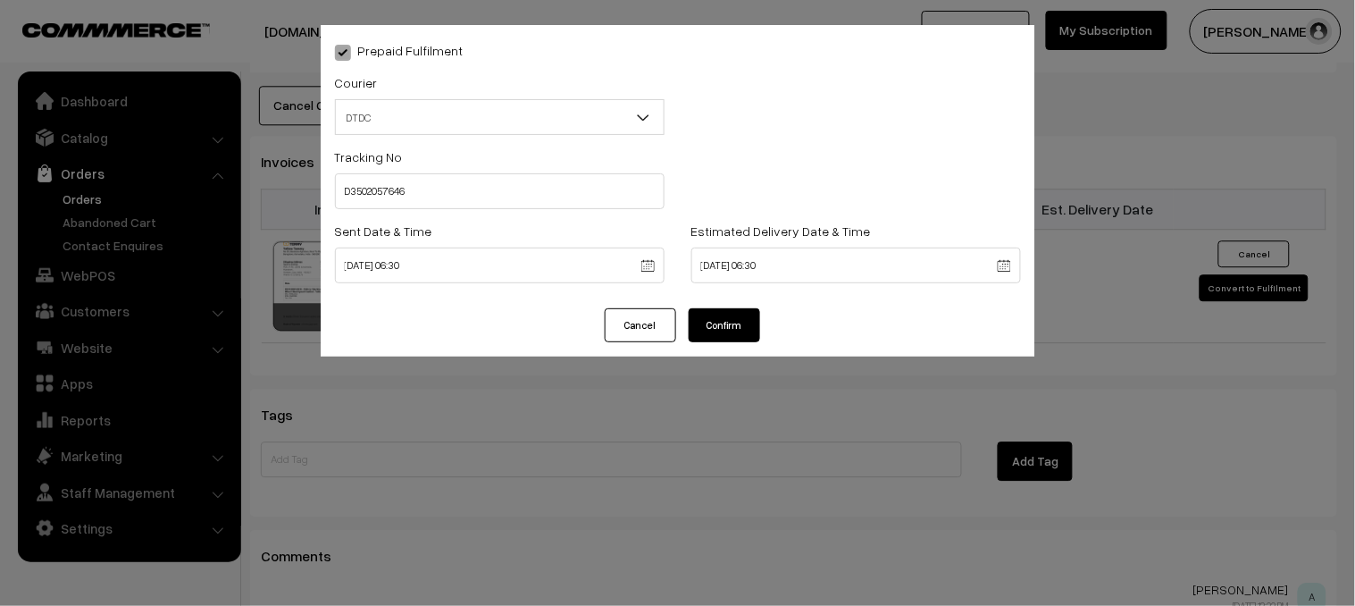
click at [741, 319] on button "Confirm" at bounding box center [724, 325] width 71 height 34
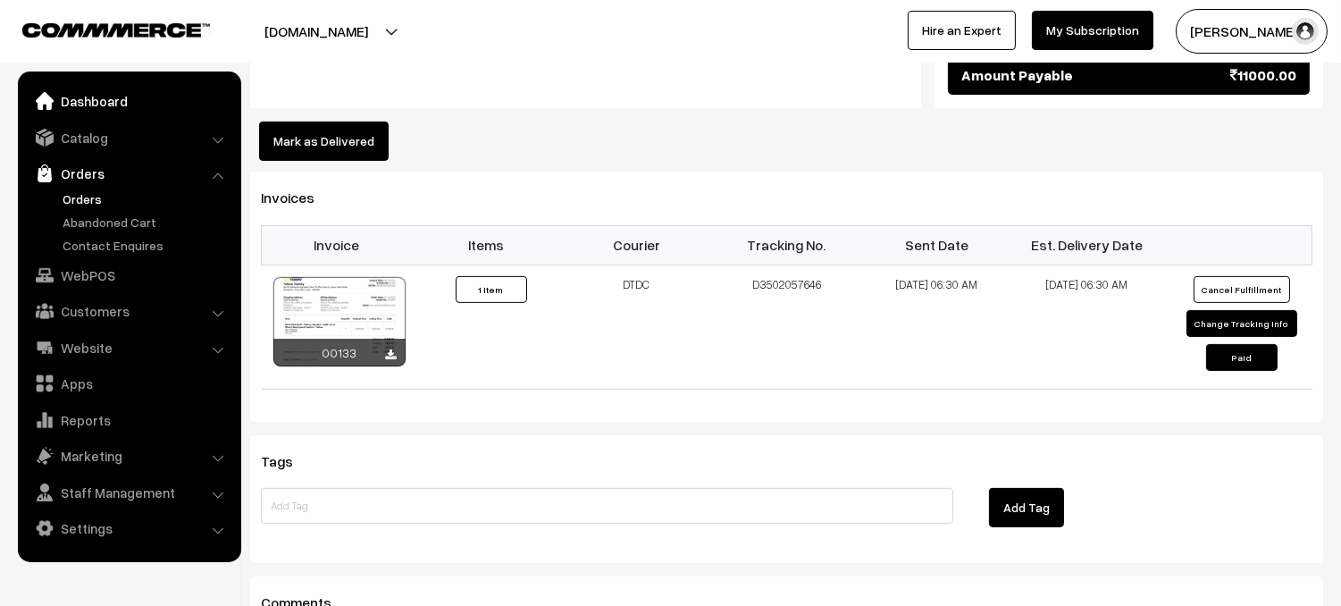
scroll to position [1058, 0]
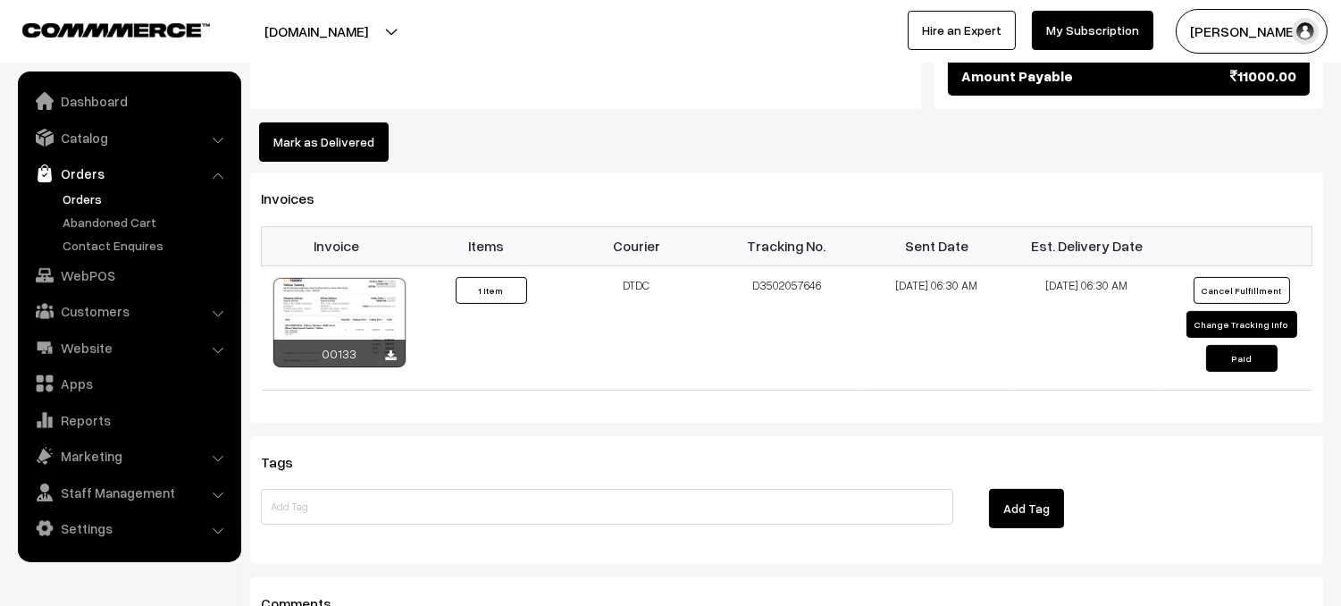
click at [74, 198] on link "Orders" at bounding box center [146, 198] width 177 height 19
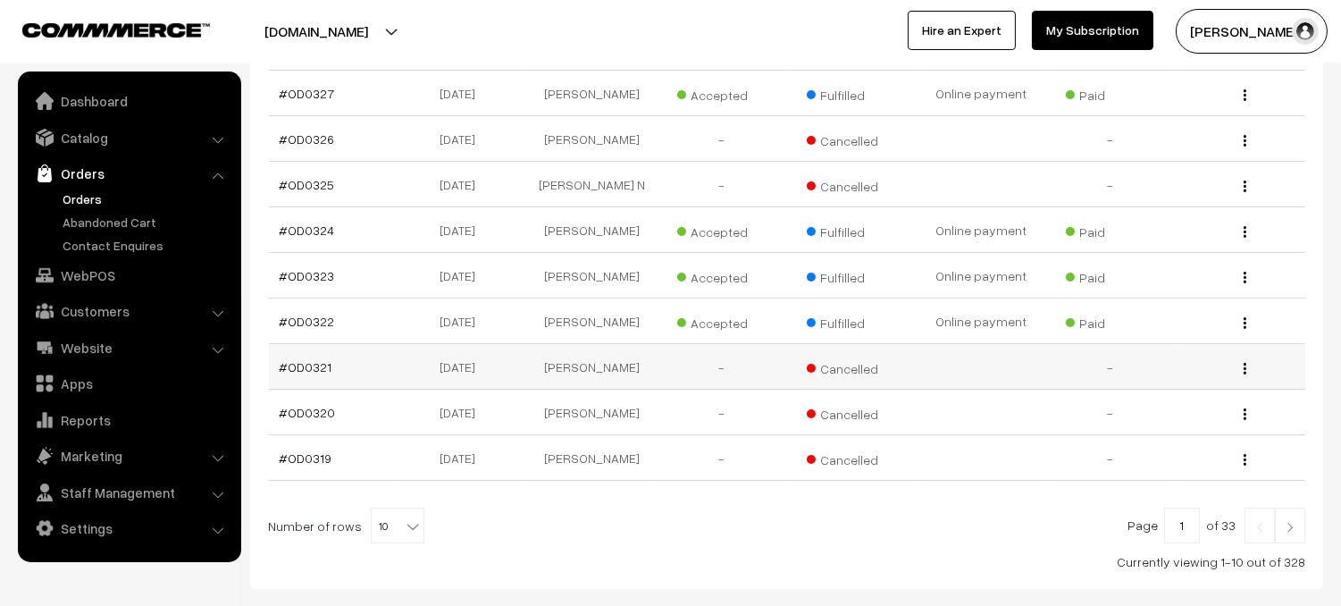
scroll to position [454, 0]
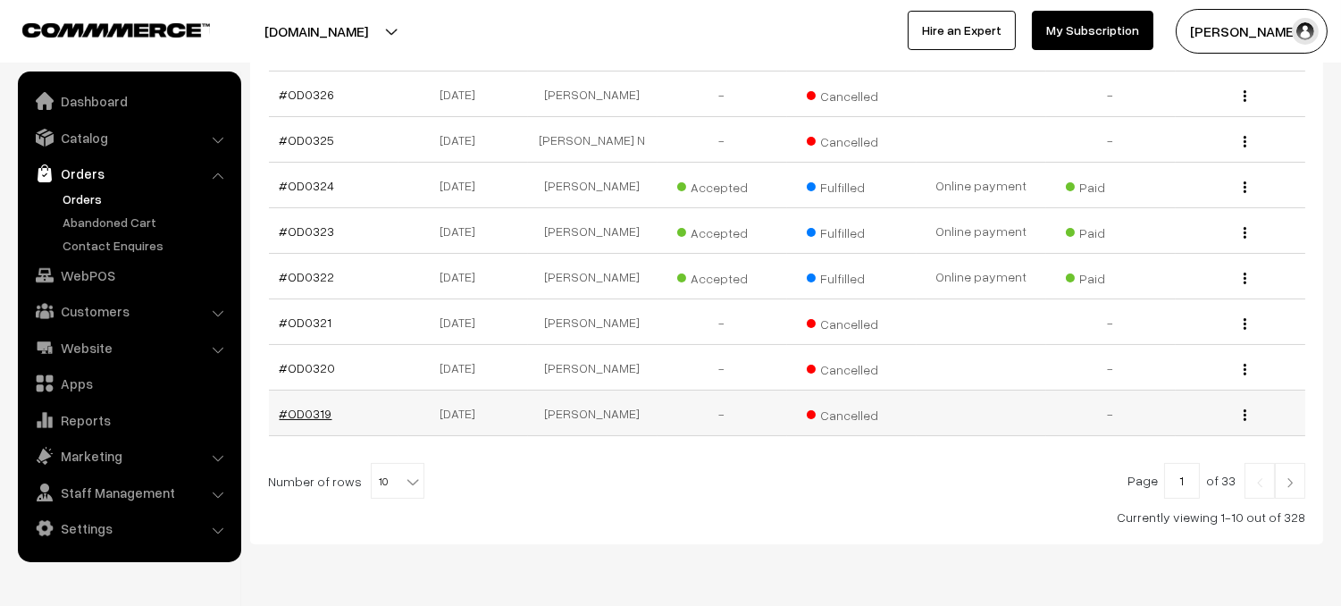
click at [306, 406] on link "#OD0319" at bounding box center [306, 413] width 53 height 15
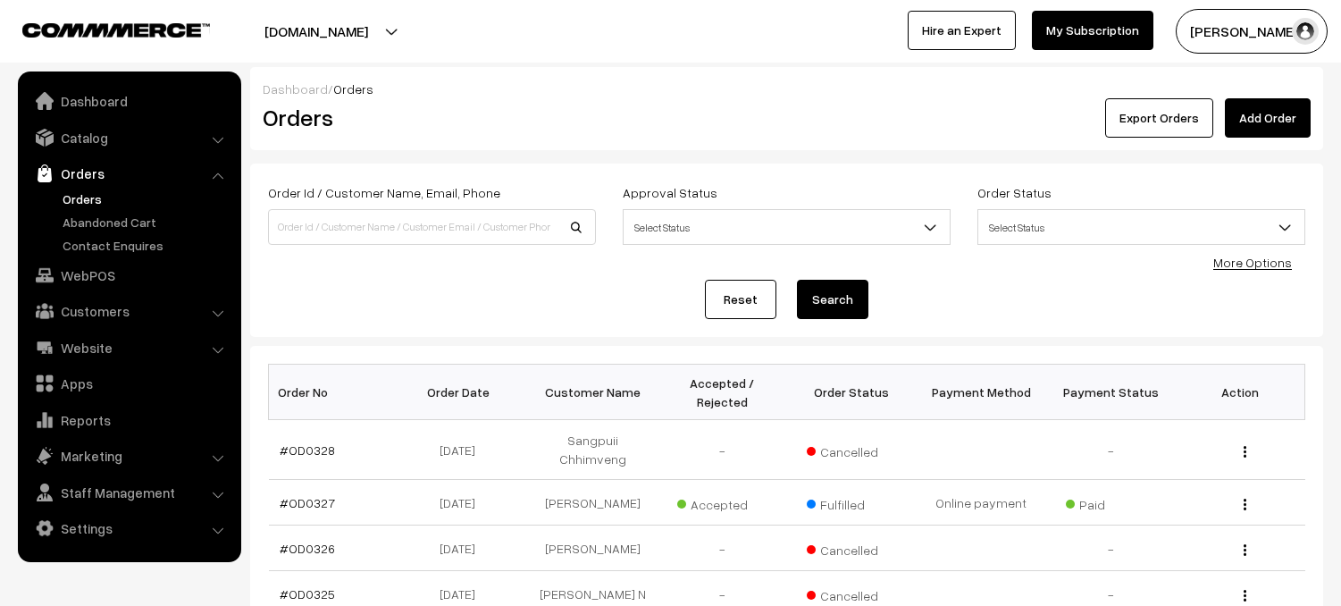
scroll to position [454, 0]
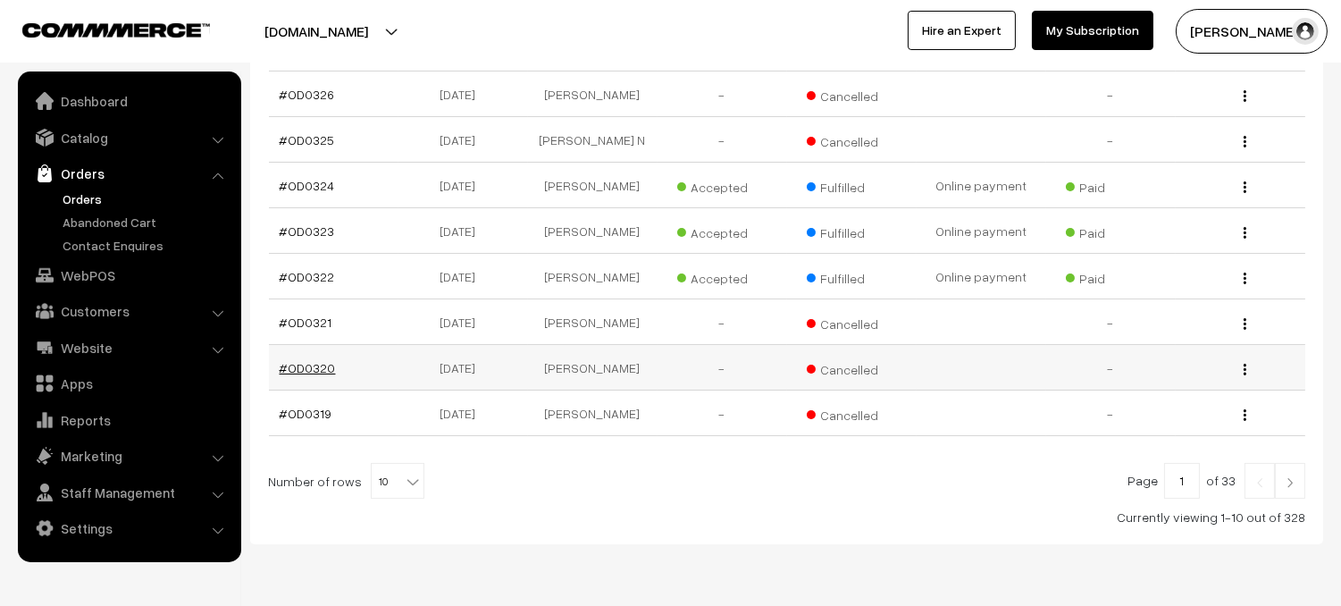
click at [327, 360] on link "#OD0320" at bounding box center [308, 367] width 56 height 15
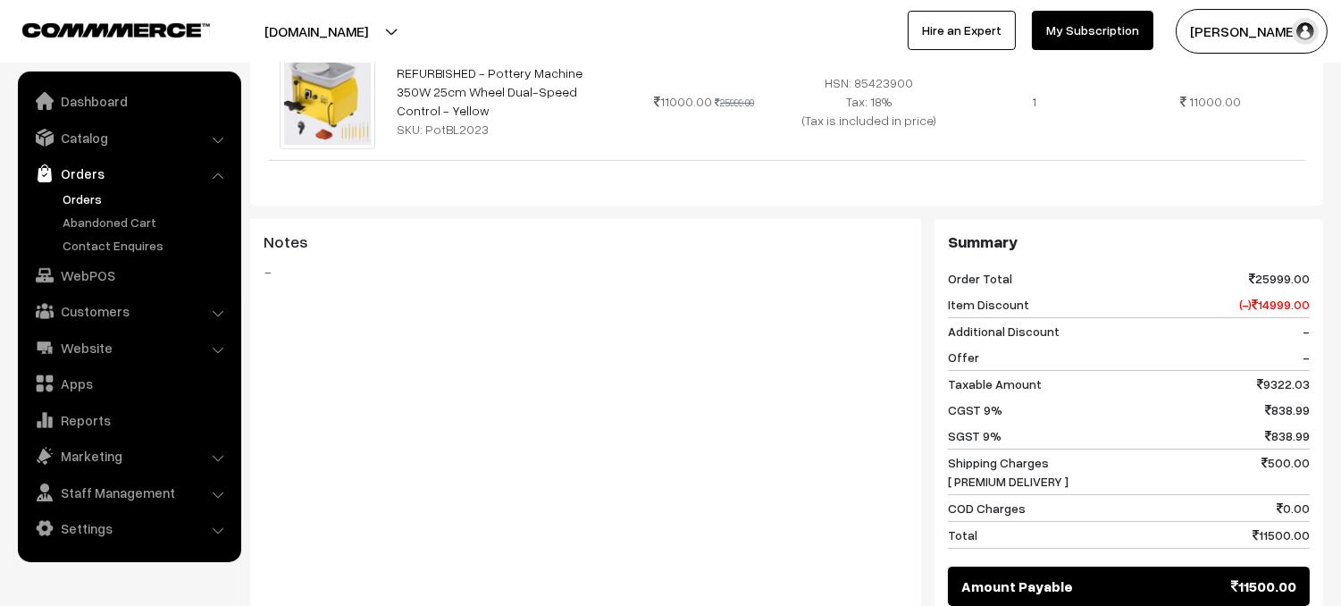
scroll to position [236, 0]
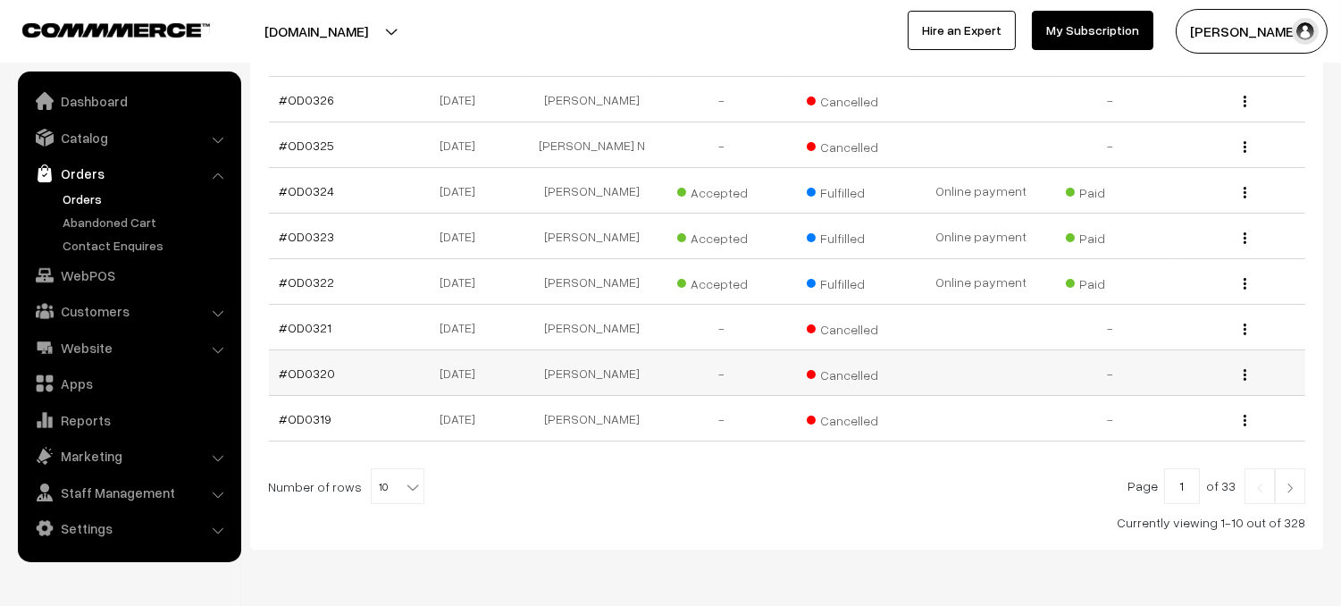
scroll to position [436, 0]
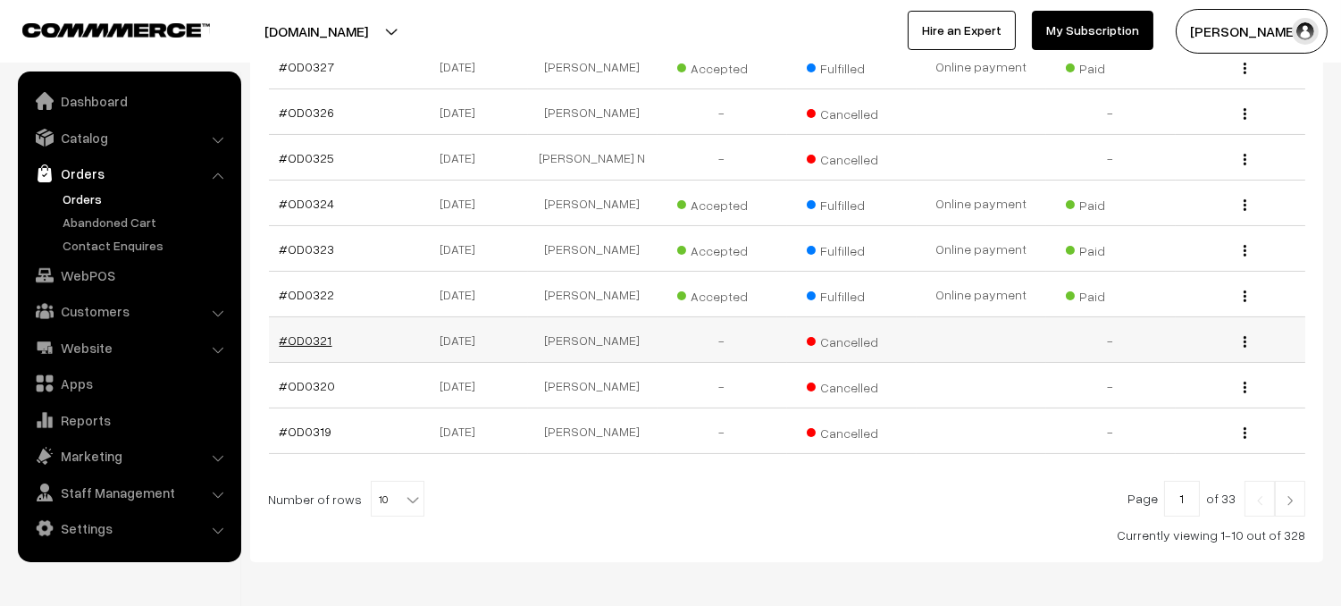
click at [298, 332] on link "#OD0321" at bounding box center [306, 339] width 53 height 15
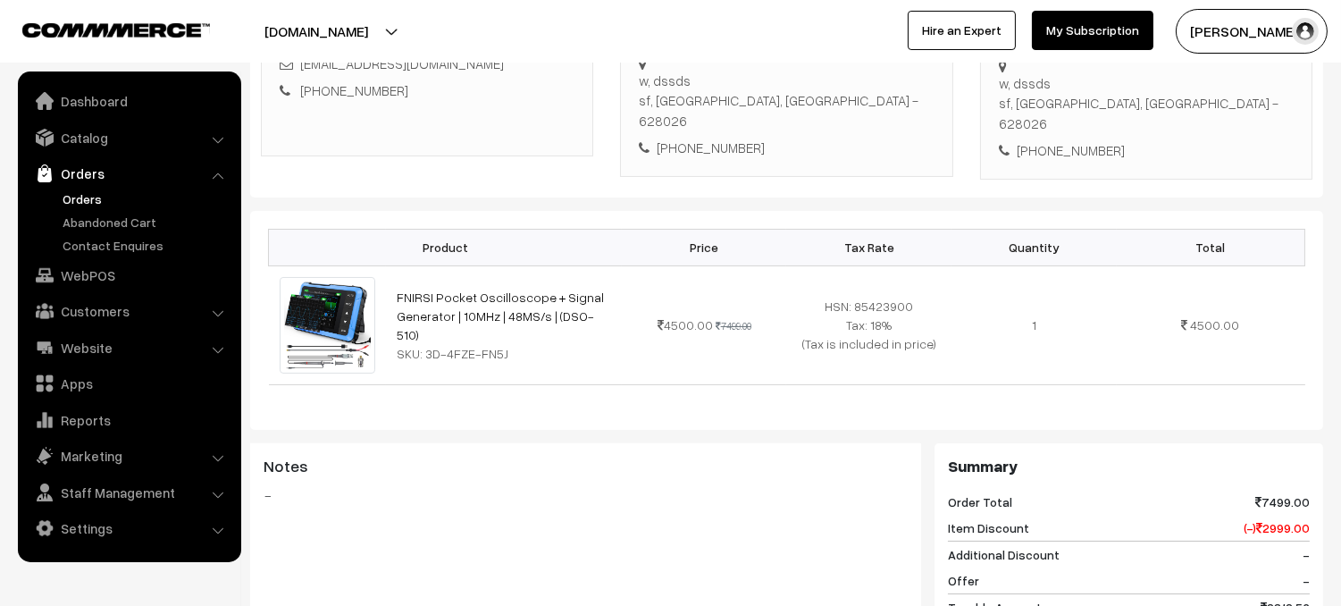
scroll to position [311, 0]
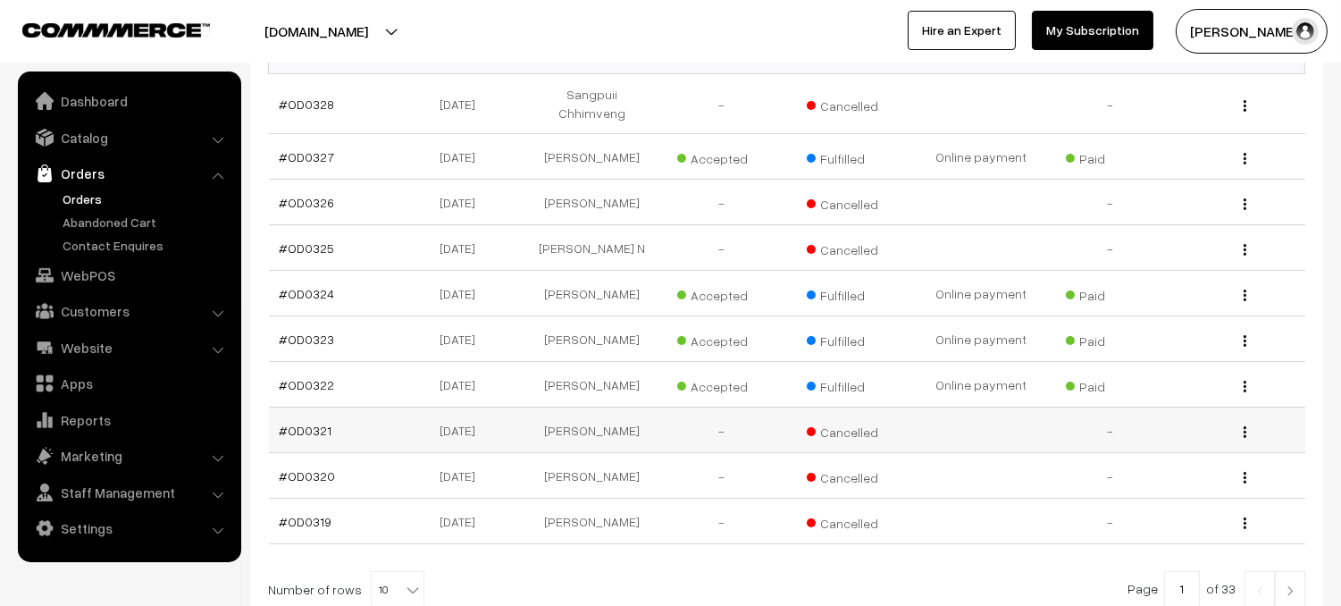
scroll to position [344, 0]
click at [317, 242] on link "#OD0325" at bounding box center [307, 249] width 55 height 15
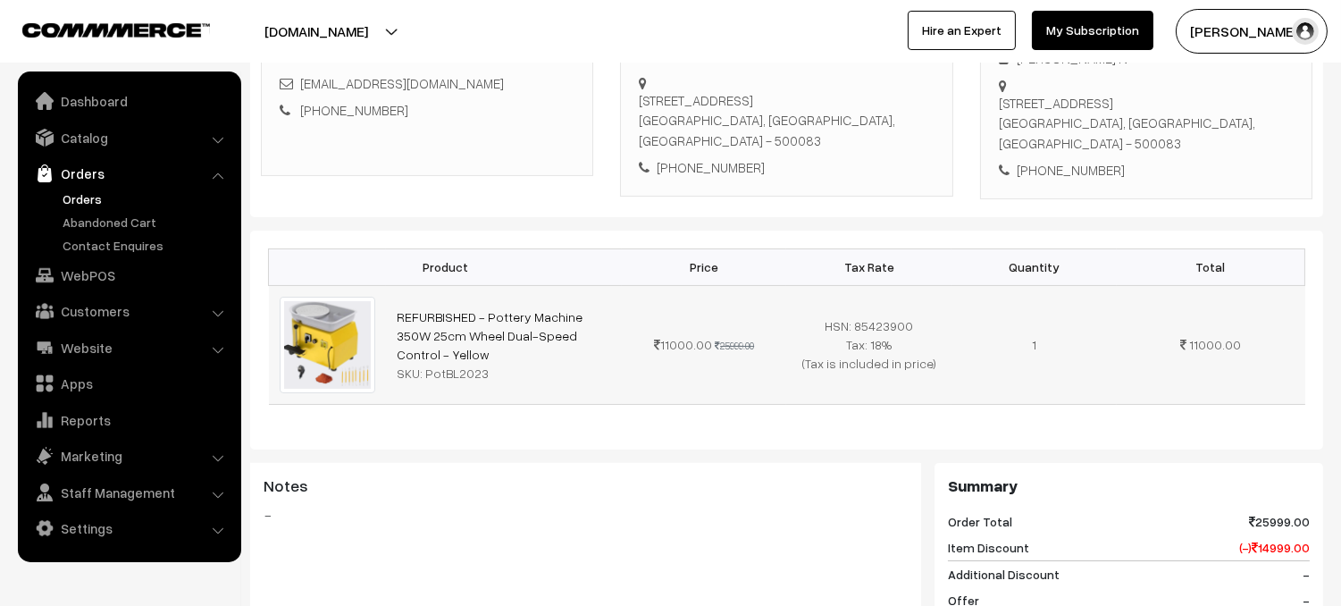
scroll to position [227, 0]
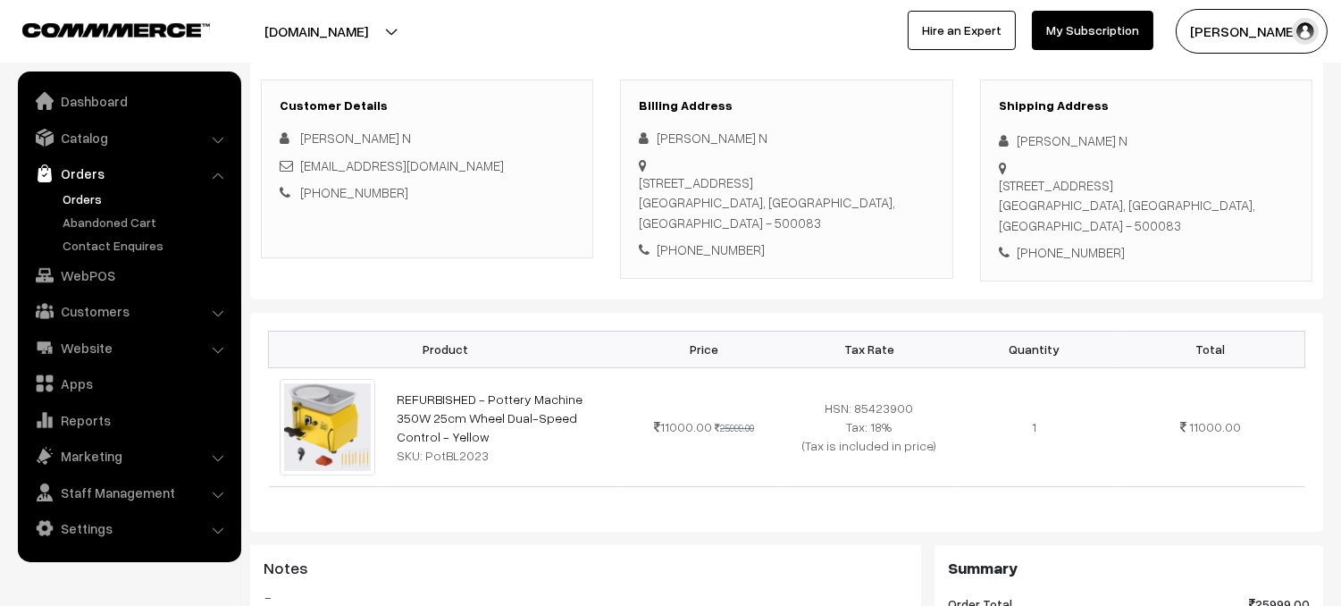
click at [87, 195] on link "Orders" at bounding box center [146, 198] width 177 height 19
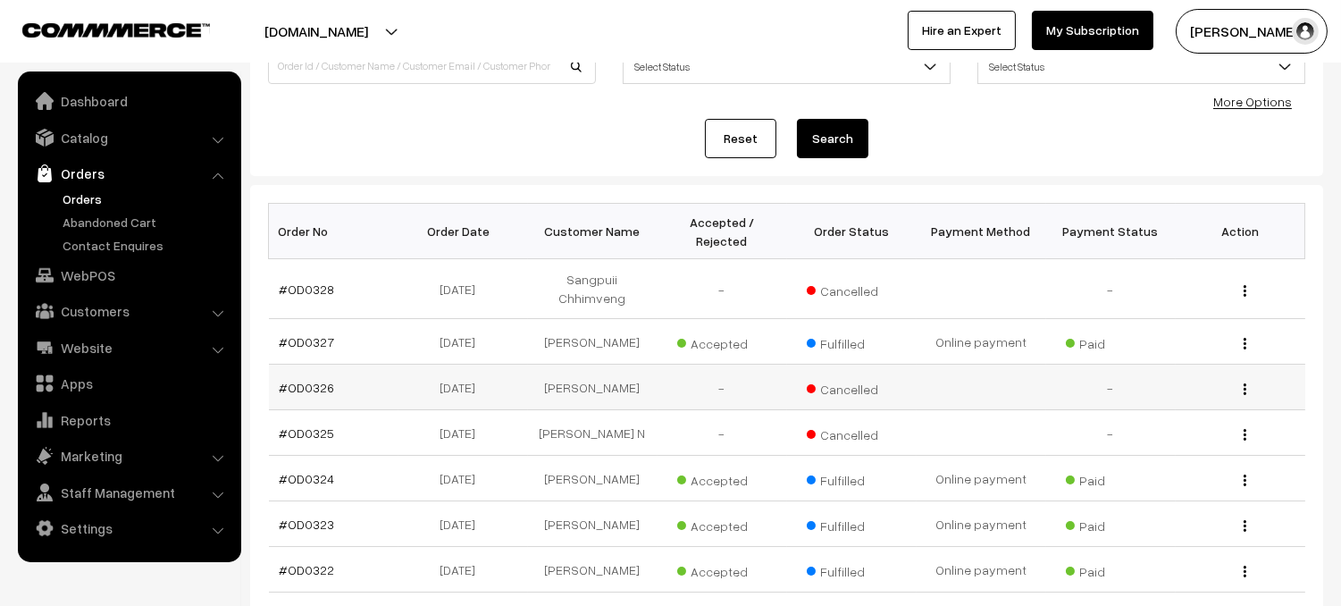
scroll to position [162, 0]
click at [319, 379] on link "#OD0326" at bounding box center [307, 386] width 55 height 15
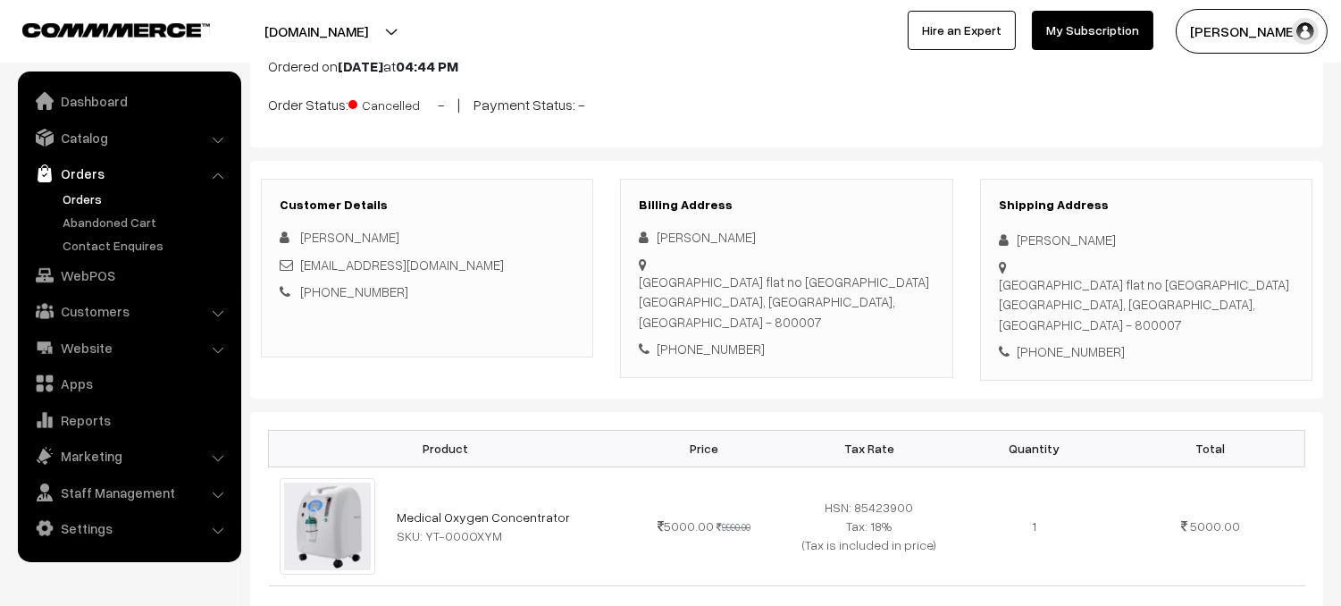
scroll to position [158, 0]
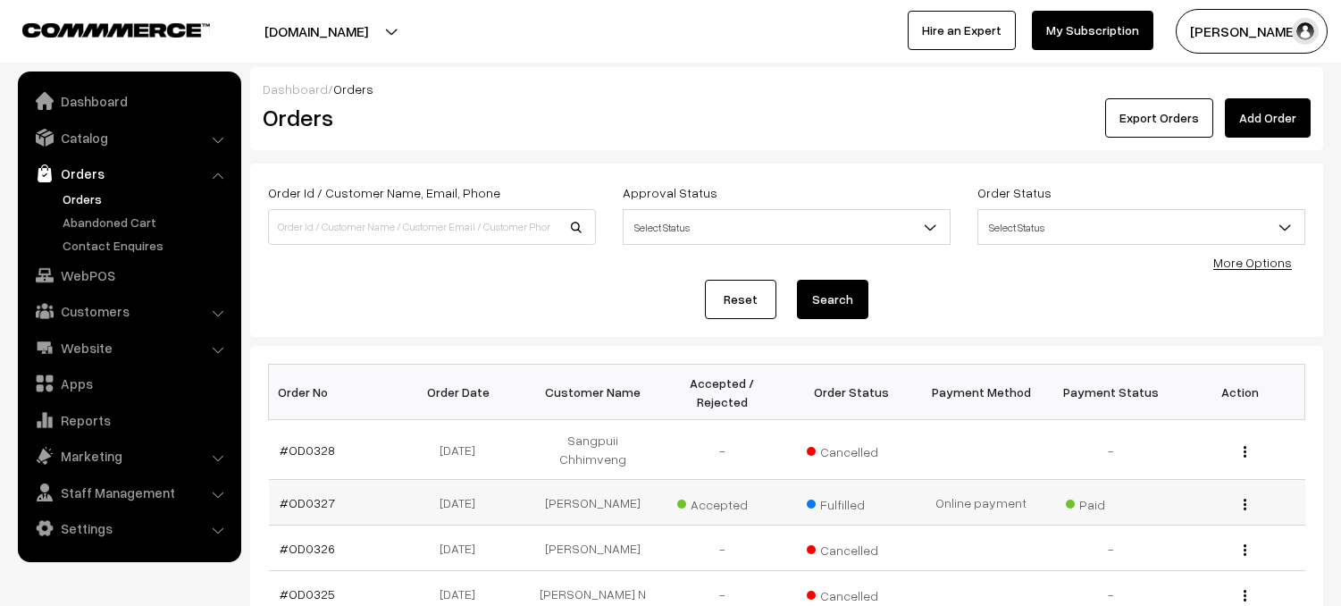
scroll to position [162, 0]
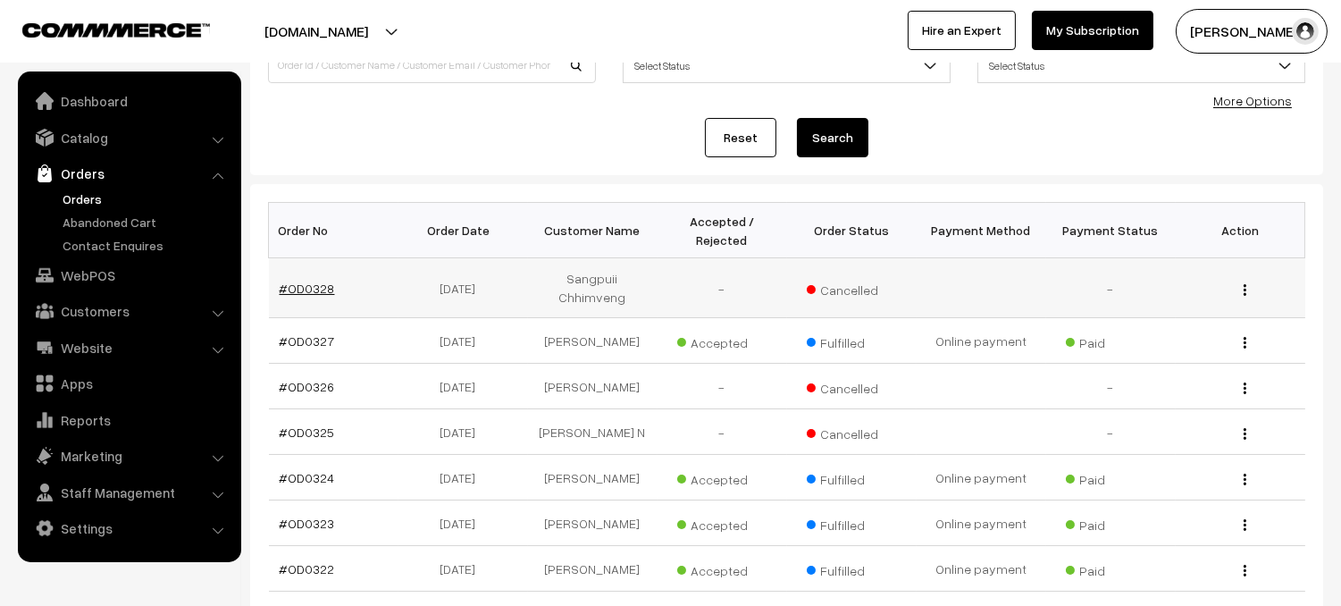
click at [312, 281] on link "#OD0328" at bounding box center [307, 288] width 55 height 15
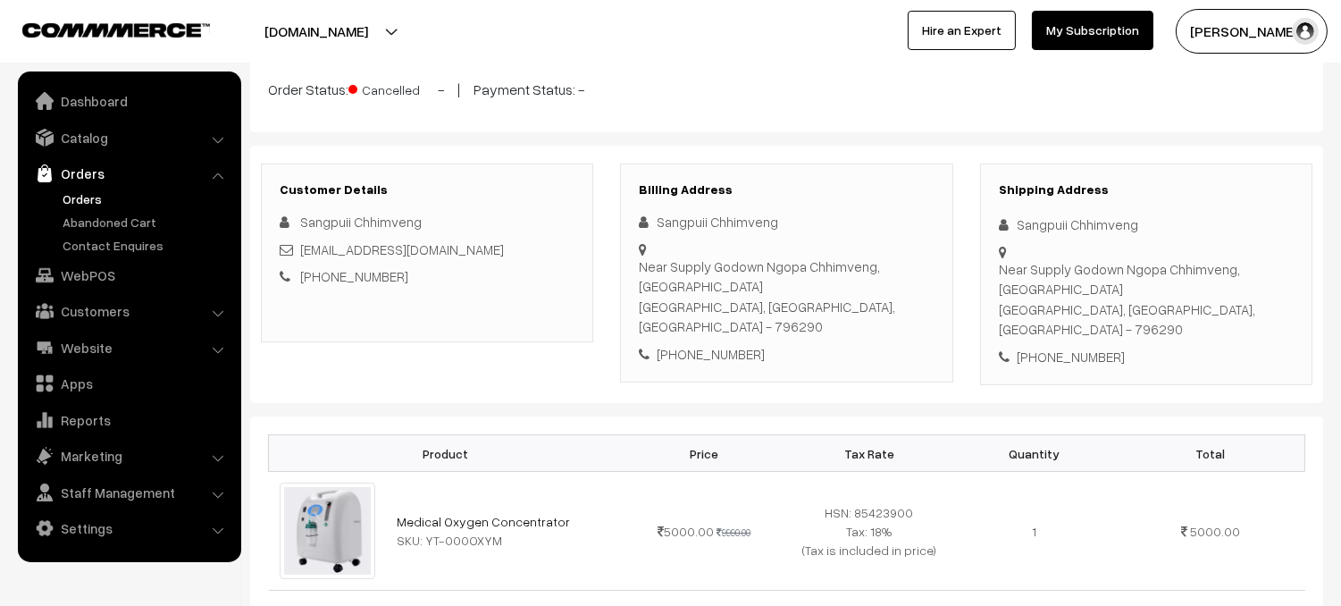
scroll to position [156, 0]
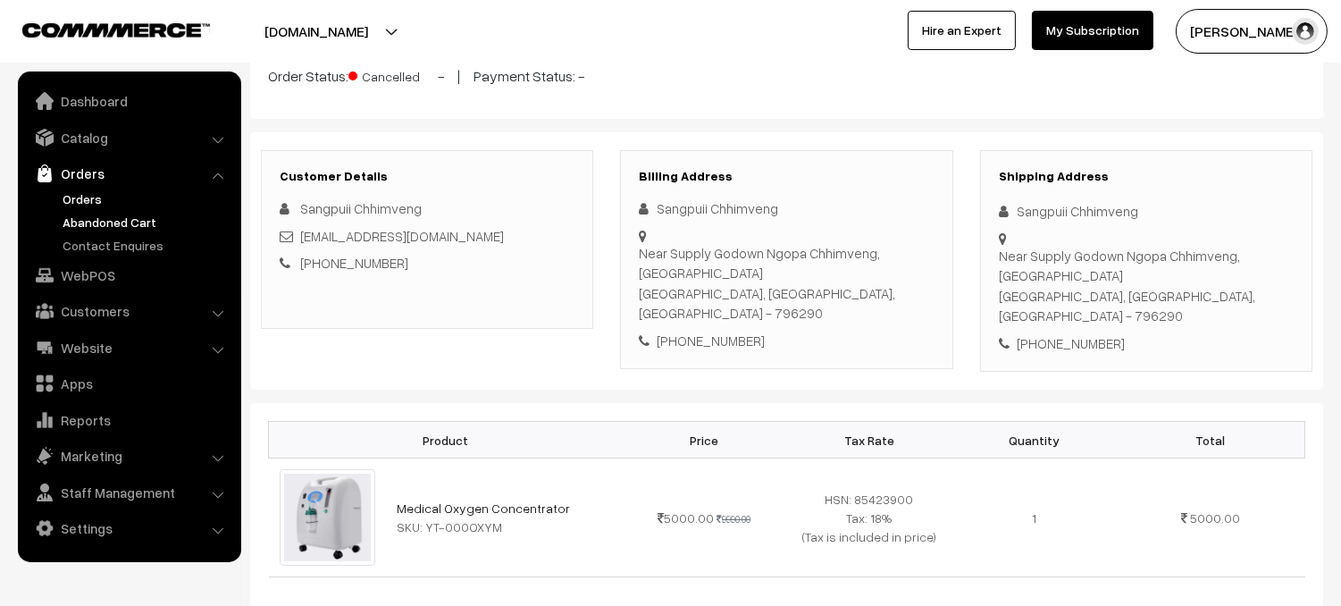
click at [120, 224] on link "Abandoned Cart" at bounding box center [146, 222] width 177 height 19
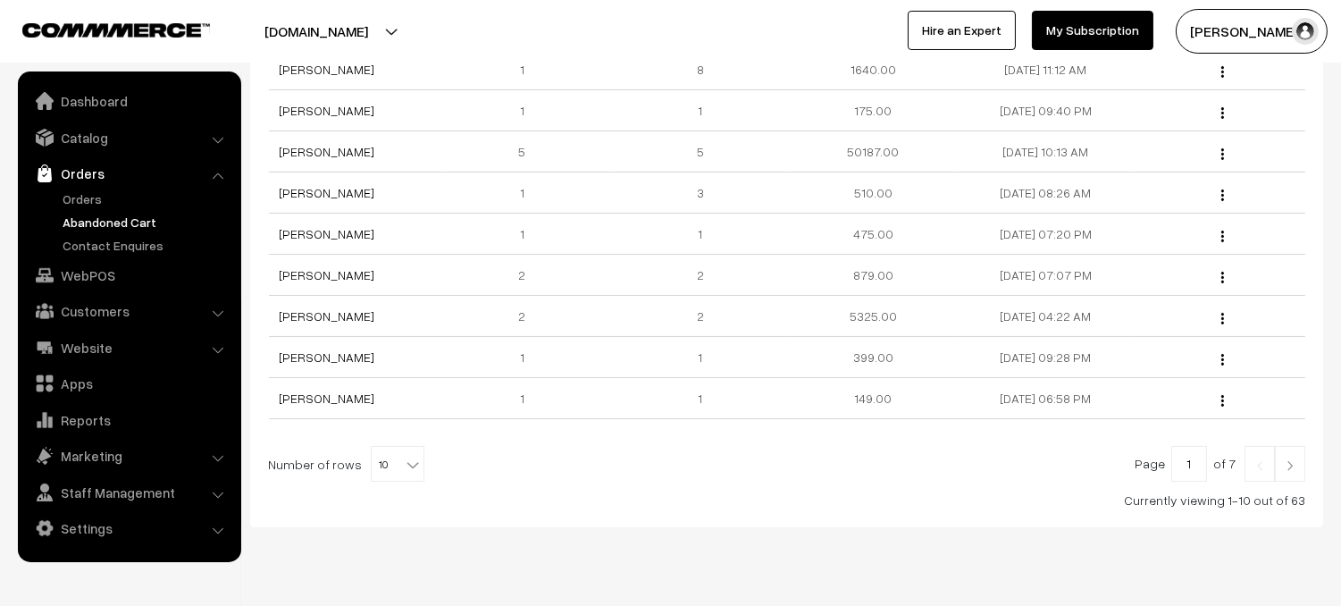
scroll to position [421, 0]
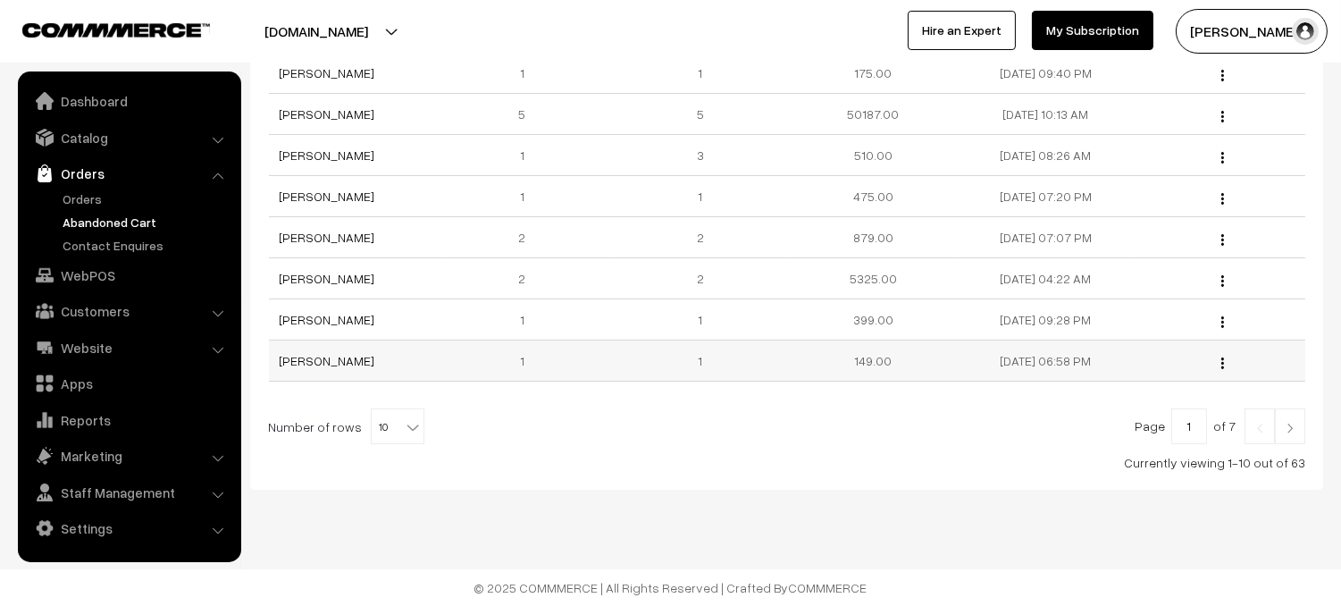
click at [1222, 369] on button "button" at bounding box center [1223, 363] width 4 height 14
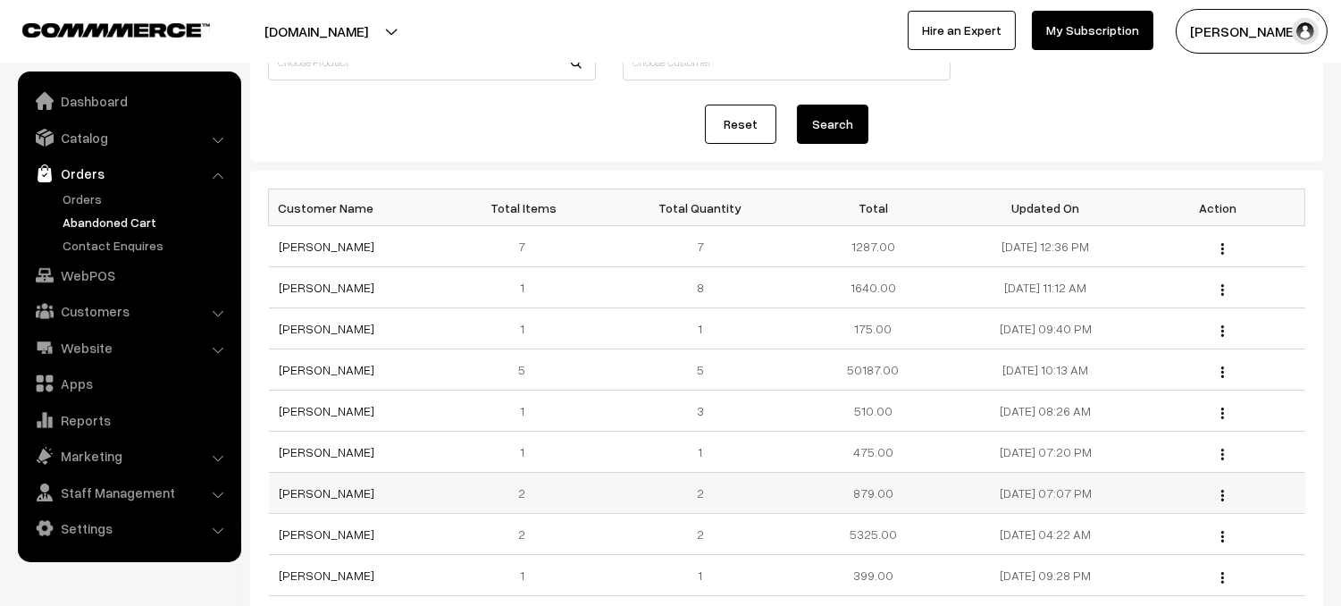
scroll to position [195, 0]
